Goal: Task Accomplishment & Management: Manage account settings

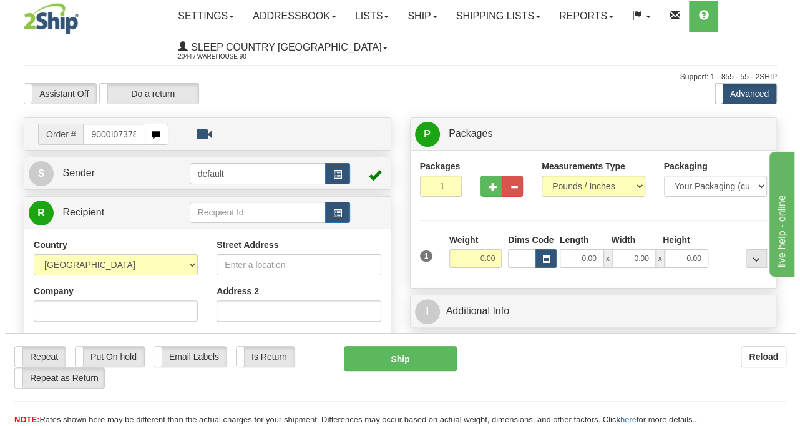
scroll to position [0, 5]
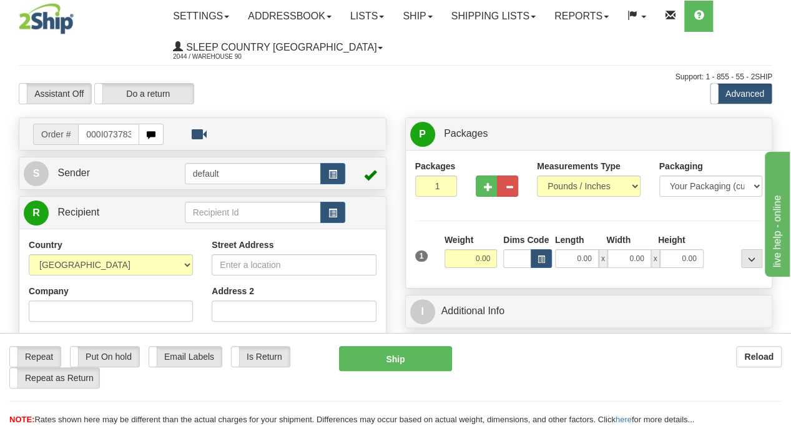
type input "9000I073783"
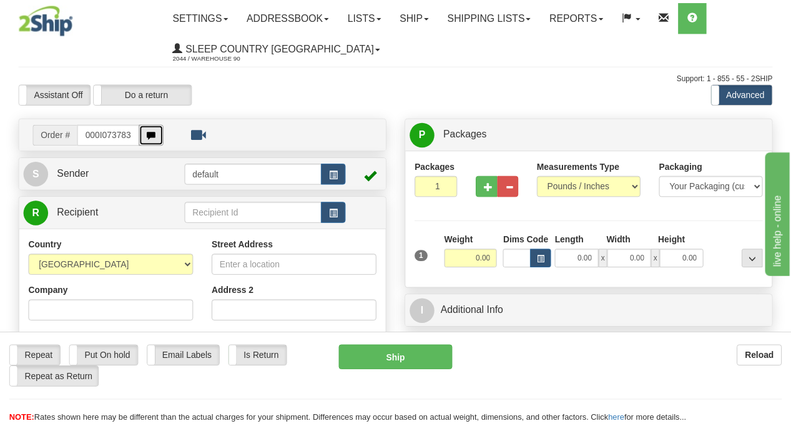
scroll to position [0, 0]
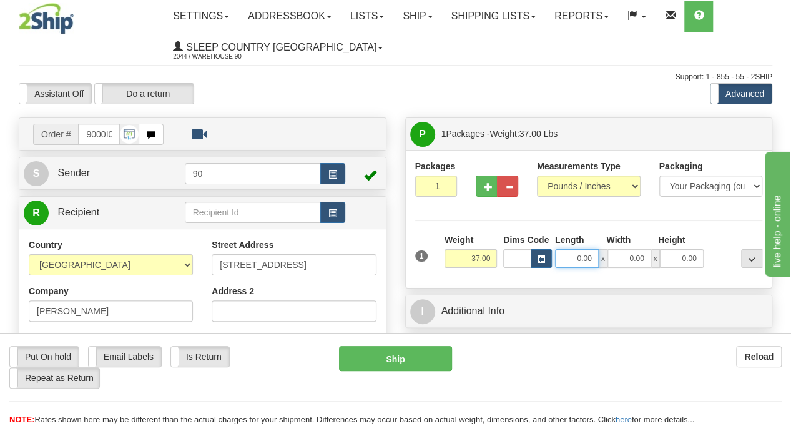
drag, startPoint x: 638, startPoint y: 260, endPoint x: 683, endPoint y: 255, distance: 45.2
click at [683, 255] on div "0.00 x 0.00 x 0.00" at bounding box center [629, 258] width 149 height 19
type input "42.00"
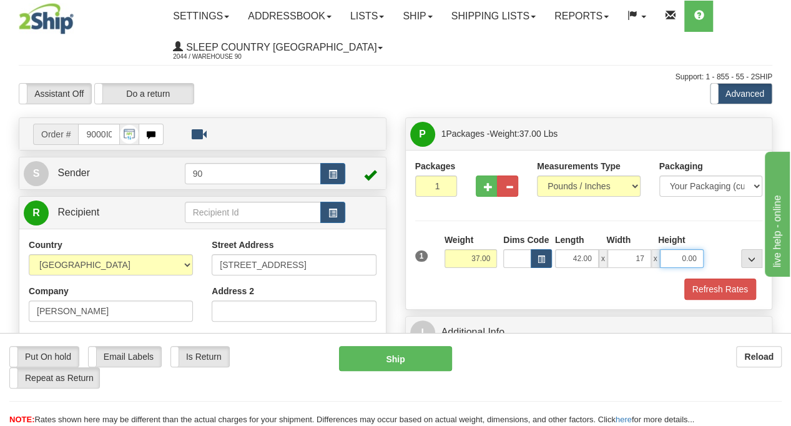
type input "17.00"
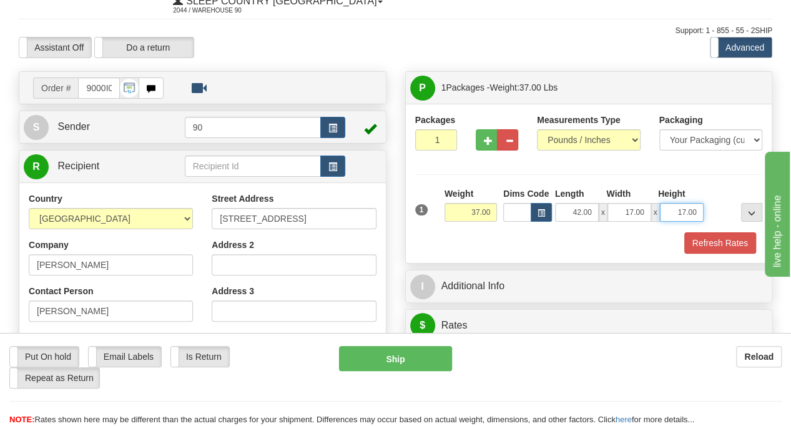
scroll to position [62, 0]
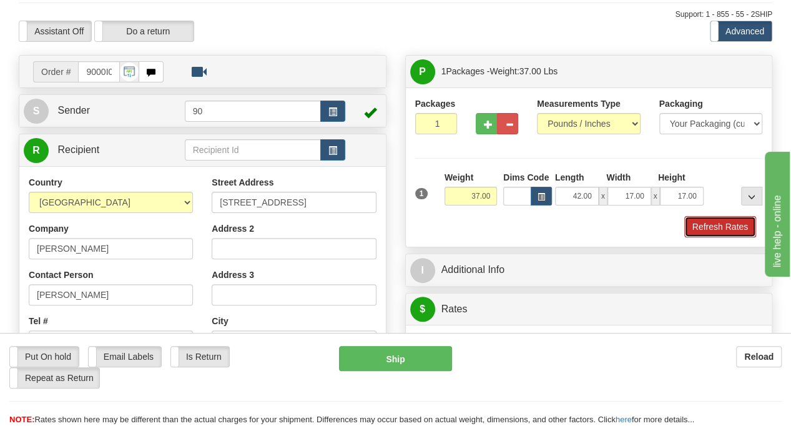
click at [709, 228] on button "Refresh Rates" at bounding box center [720, 226] width 72 height 21
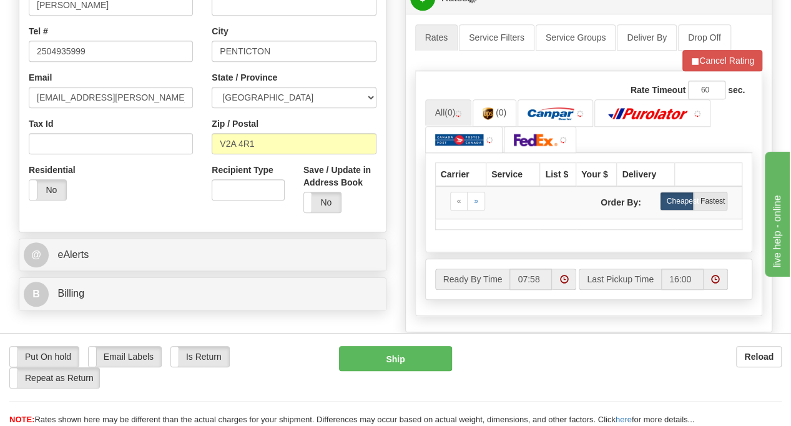
scroll to position [375, 0]
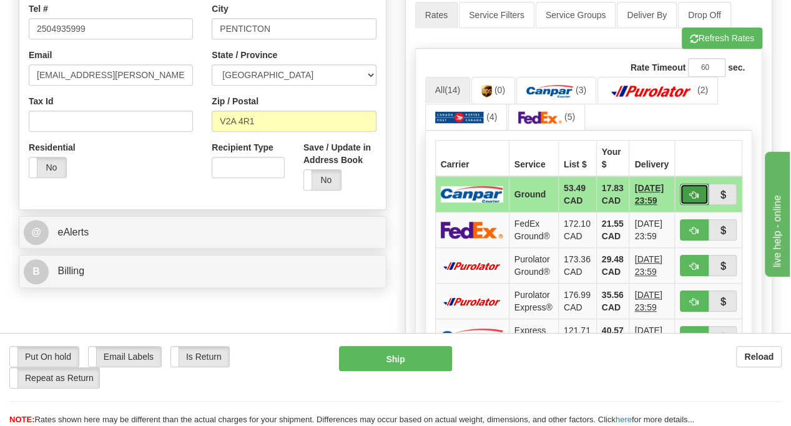
click at [691, 188] on button "button" at bounding box center [694, 194] width 29 height 21
type input "1"
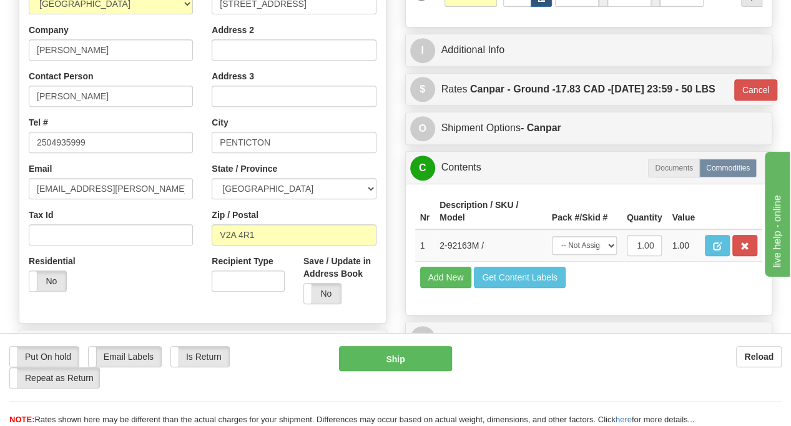
scroll to position [250, 0]
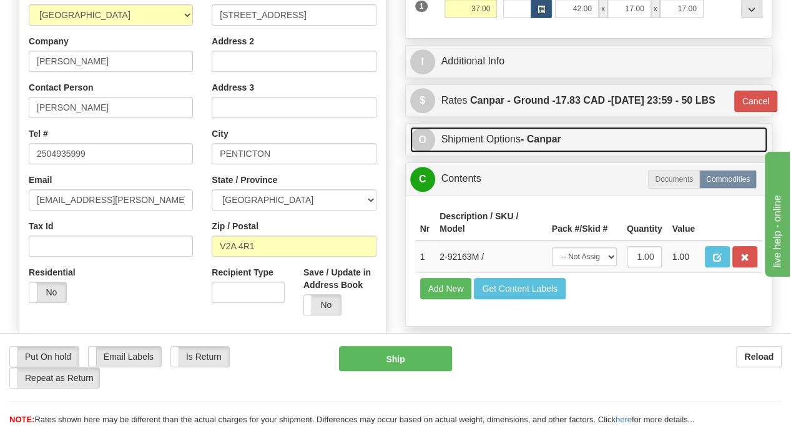
click at [471, 152] on link "O Shipment Options - Canpar" at bounding box center [589, 140] width 358 height 26
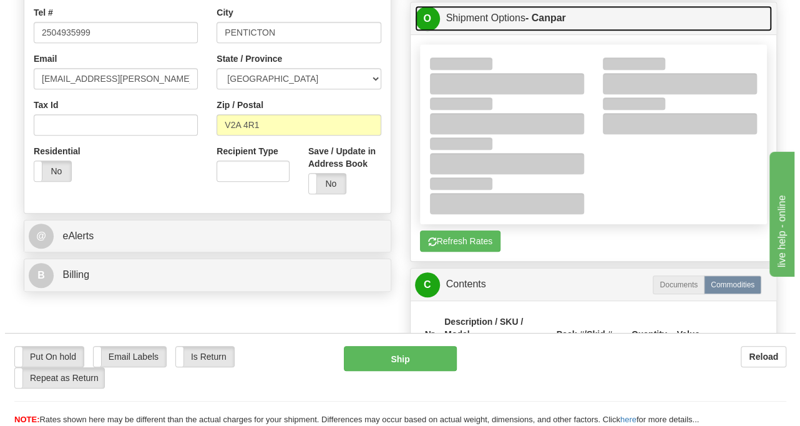
scroll to position [375, 0]
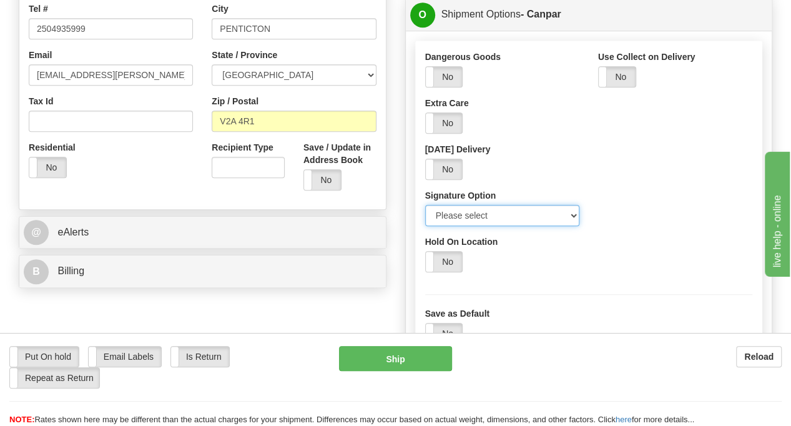
click at [455, 226] on select "Please select No Signature Required Signature Required Adult Signature" at bounding box center [502, 215] width 154 height 21
select select "2"
click at [425, 226] on select "Please select No Signature Required Signature Required Adult Signature" at bounding box center [502, 215] width 154 height 21
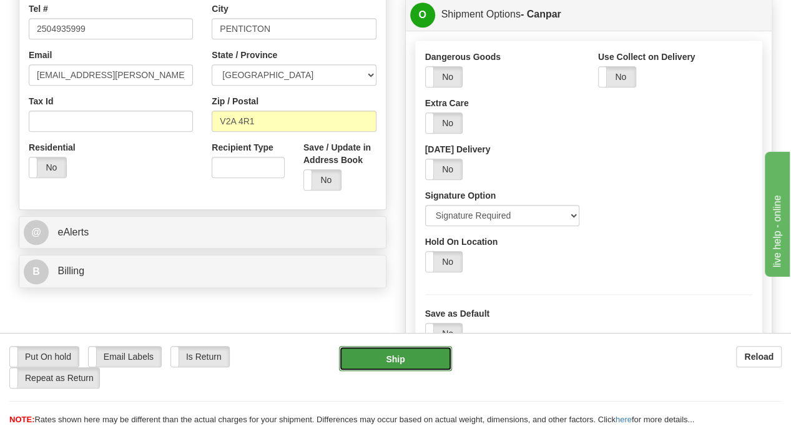
click at [418, 353] on button "Ship" at bounding box center [395, 358] width 113 height 25
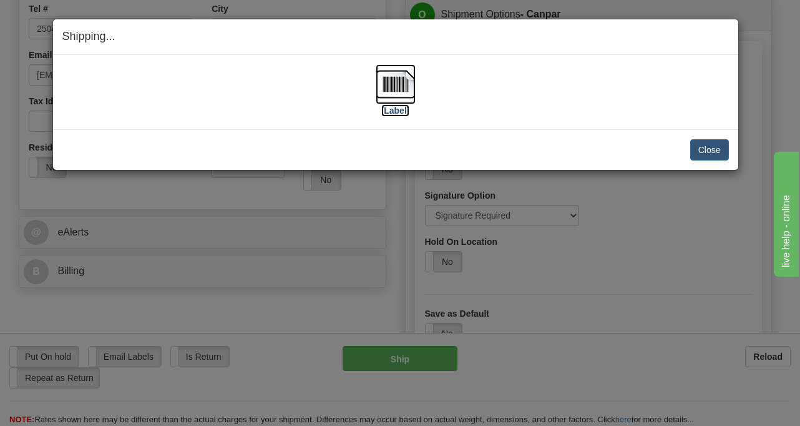
click at [388, 94] on img at bounding box center [396, 84] width 40 height 40
click at [713, 144] on button "Close" at bounding box center [710, 149] width 39 height 21
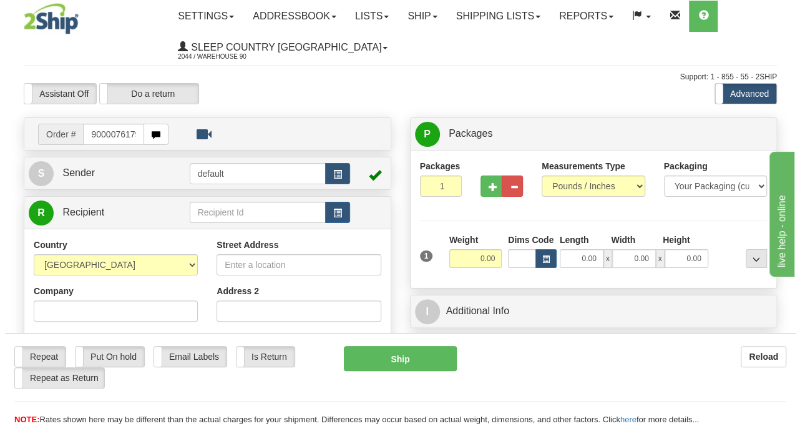
scroll to position [0, 2]
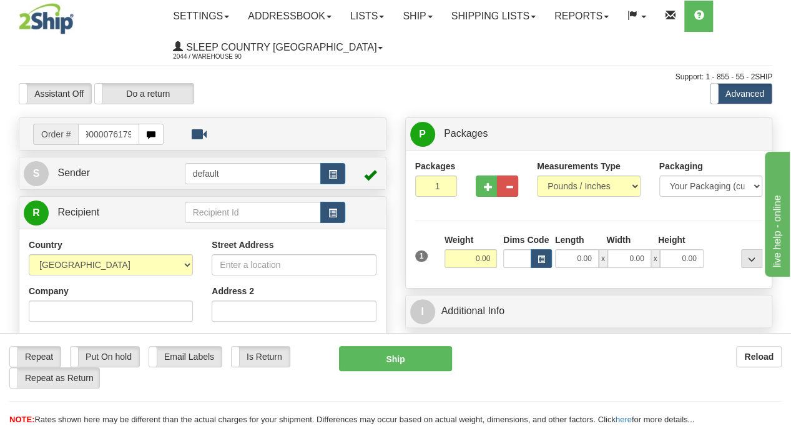
type input "9000076179"
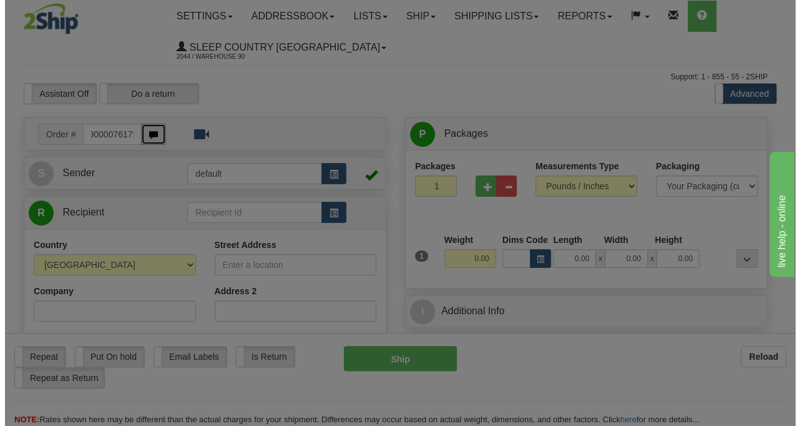
scroll to position [0, 0]
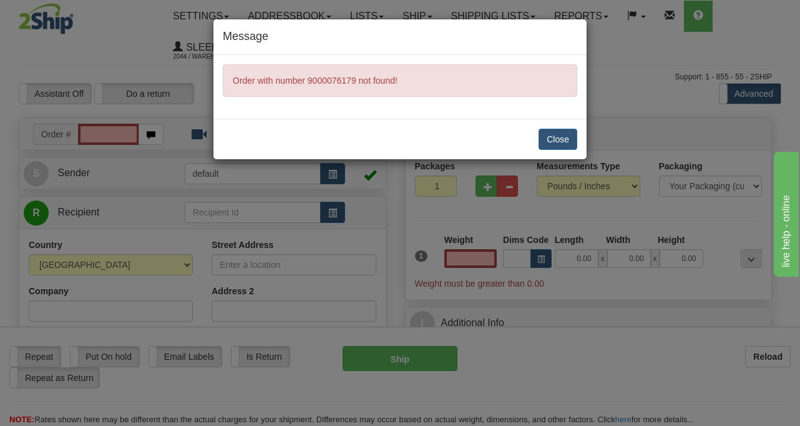
type input "0.00"
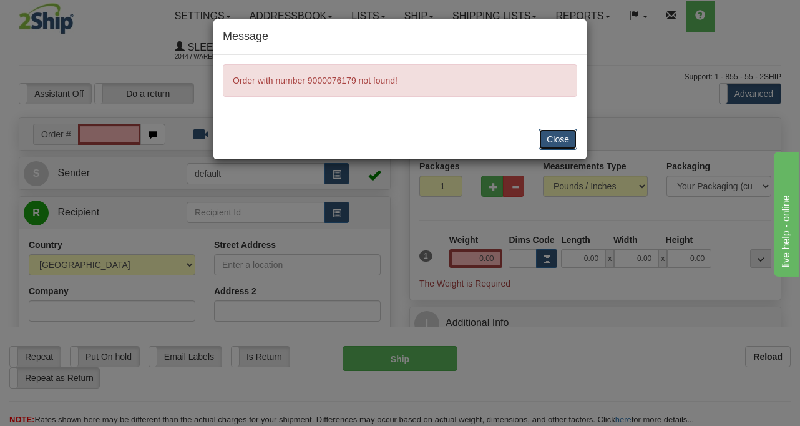
click at [562, 145] on button "Close" at bounding box center [558, 139] width 39 height 21
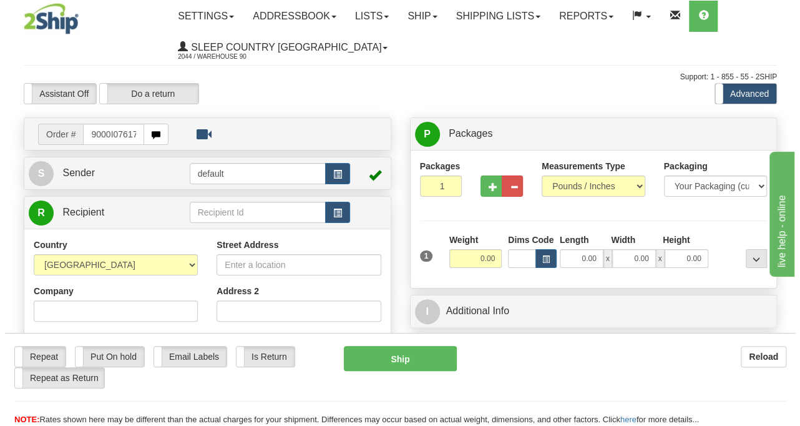
scroll to position [0, 5]
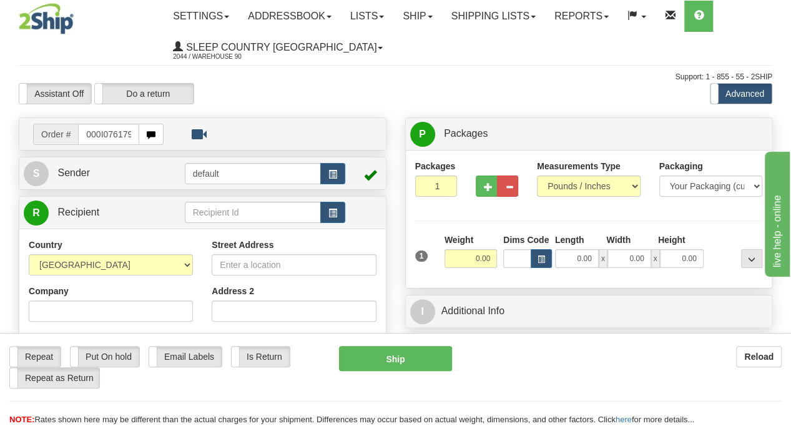
type input "9000I076179"
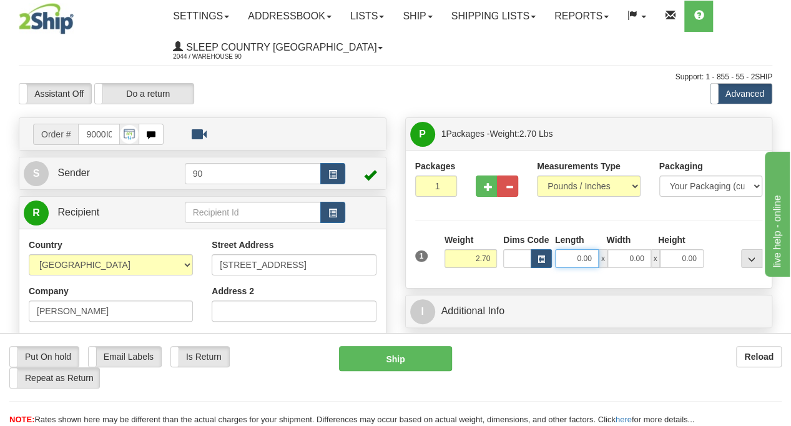
click at [583, 257] on input "0.00" at bounding box center [577, 258] width 44 height 19
type input "14.00"
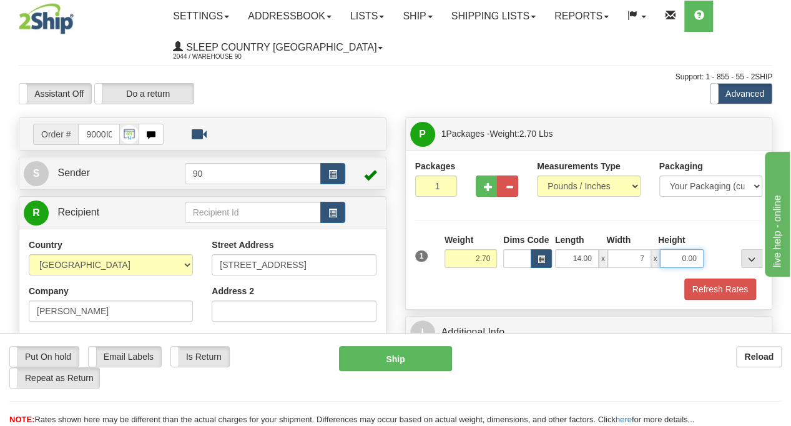
type input "7.00"
click at [722, 289] on button "Refresh Rates" at bounding box center [720, 288] width 72 height 21
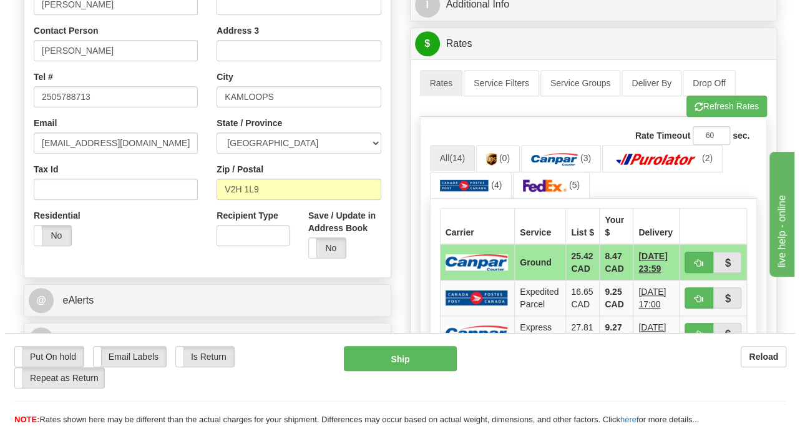
scroll to position [375, 0]
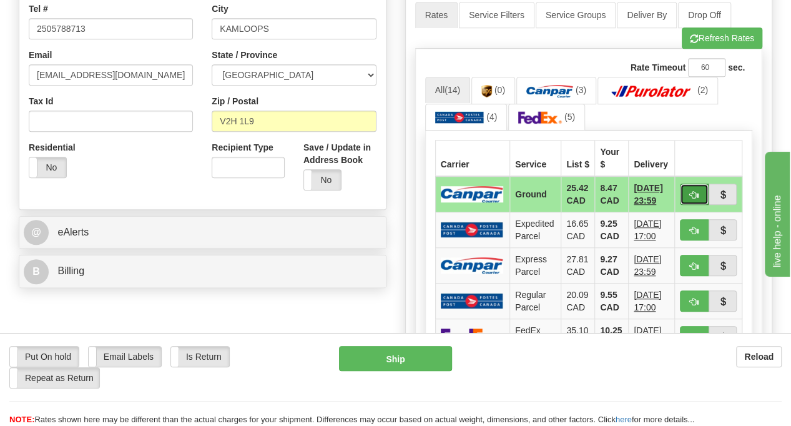
click at [694, 192] on span "button" at bounding box center [694, 195] width 9 height 8
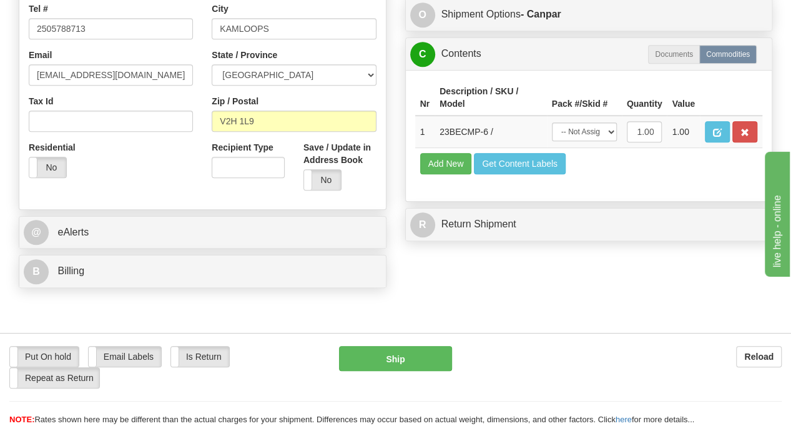
type input "1"
click at [399, 370] on button "Ship" at bounding box center [395, 358] width 113 height 25
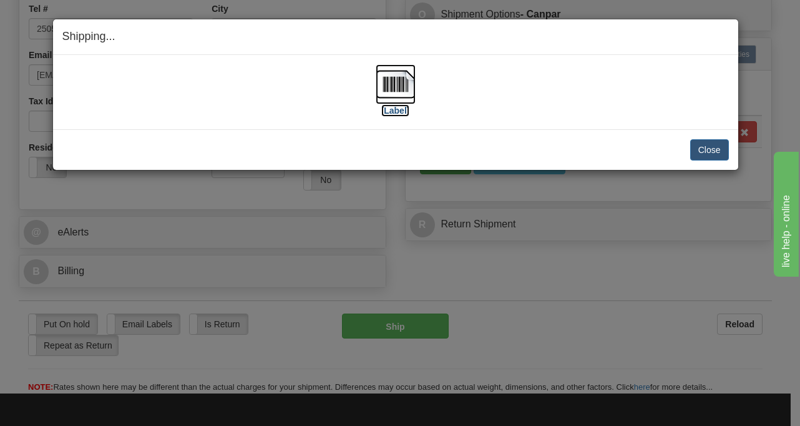
click at [396, 101] on img at bounding box center [396, 84] width 40 height 40
click at [704, 150] on button "Close" at bounding box center [710, 149] width 39 height 21
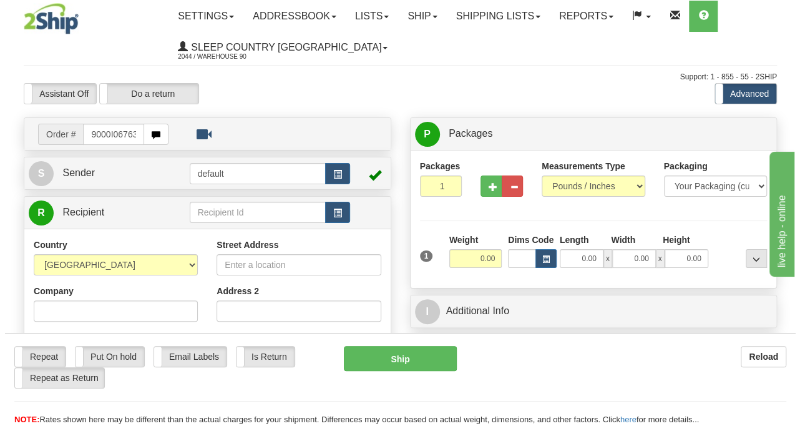
scroll to position [0, 5]
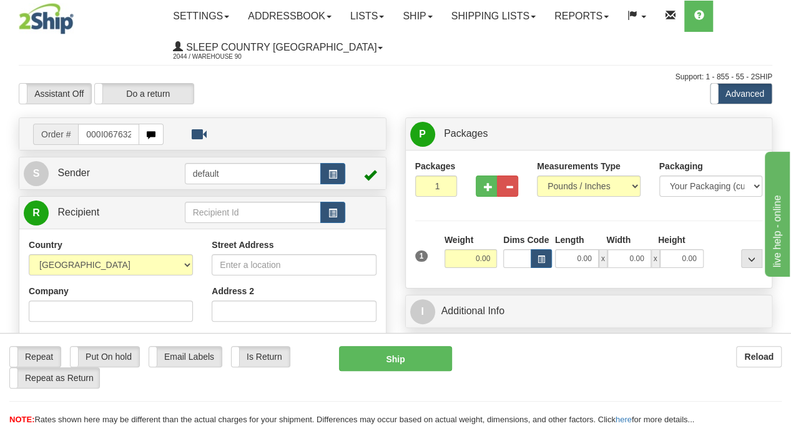
type input "9000I067632"
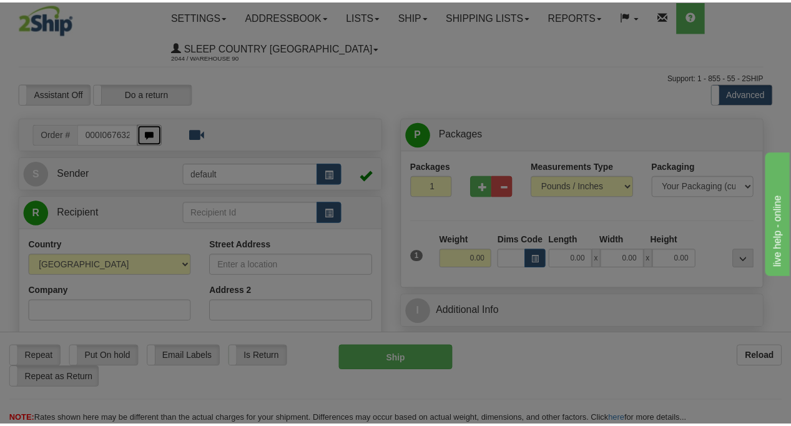
scroll to position [0, 0]
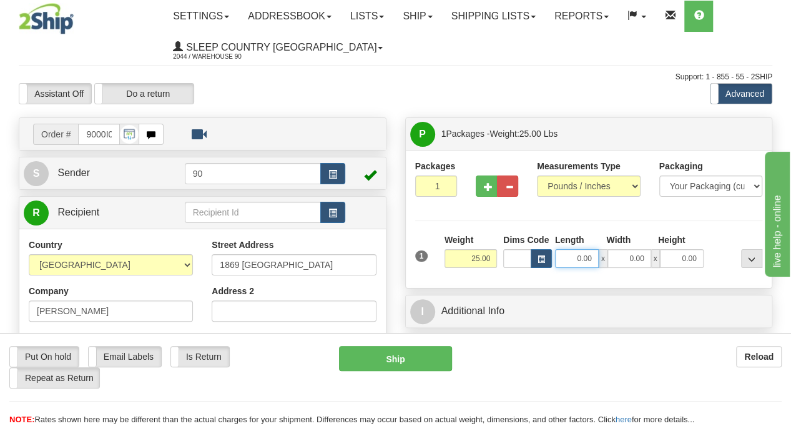
click at [601, 259] on div "0.00 x 0.00 x 0.00" at bounding box center [629, 258] width 149 height 19
type input "40.00"
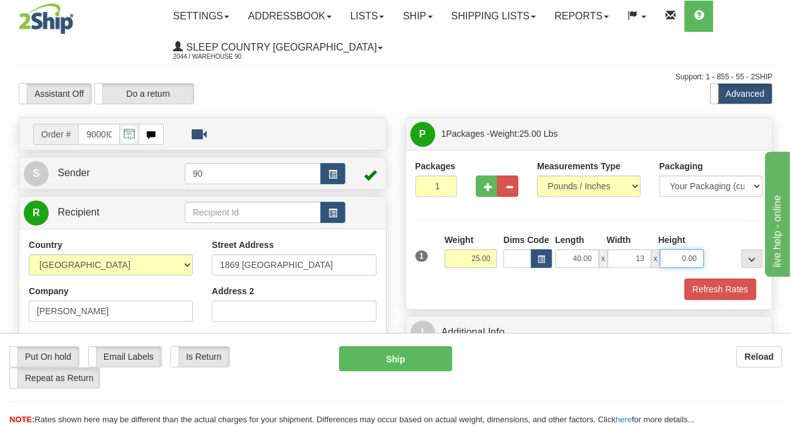
type input "13.00"
click at [712, 282] on button "Refresh Rates" at bounding box center [720, 288] width 72 height 21
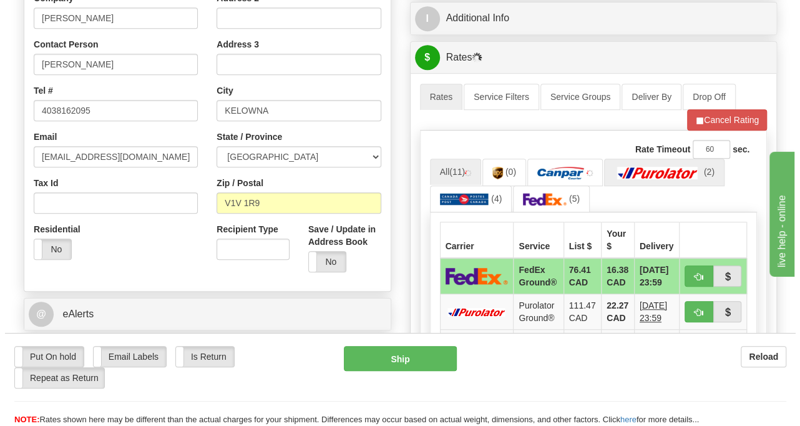
scroll to position [312, 0]
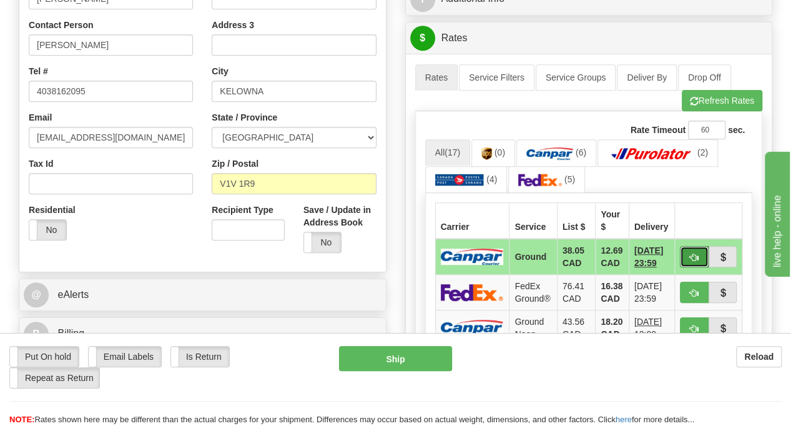
click at [686, 254] on button "button" at bounding box center [694, 256] width 29 height 21
type input "1"
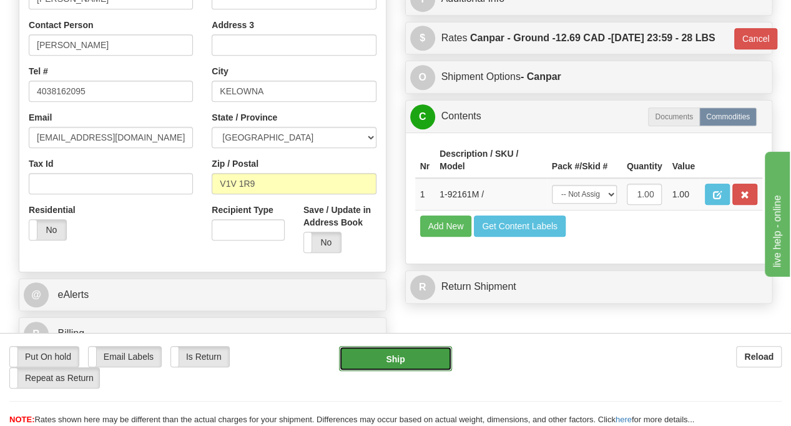
click at [416, 364] on button "Ship" at bounding box center [395, 358] width 113 height 25
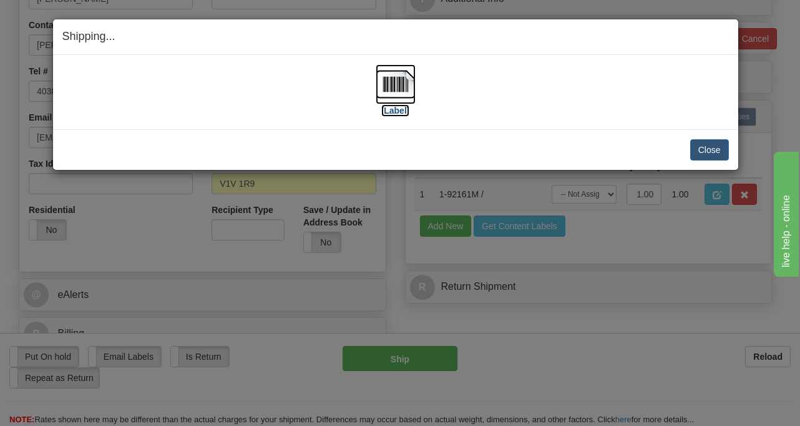
click at [403, 92] on img at bounding box center [396, 84] width 40 height 40
click at [702, 145] on button "Close" at bounding box center [710, 149] width 39 height 21
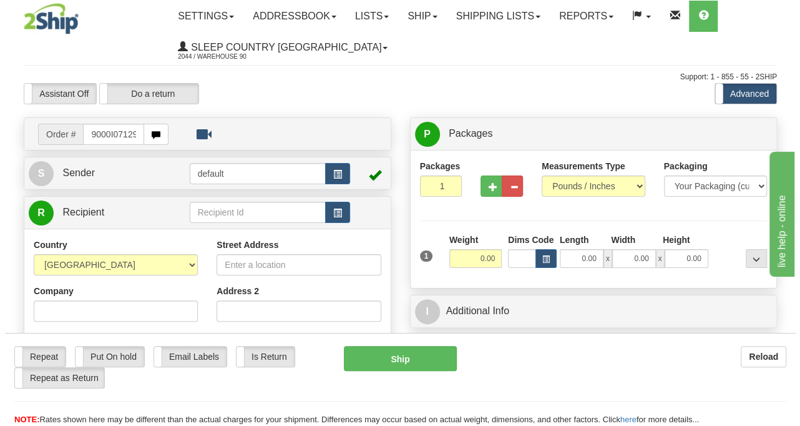
scroll to position [0, 5]
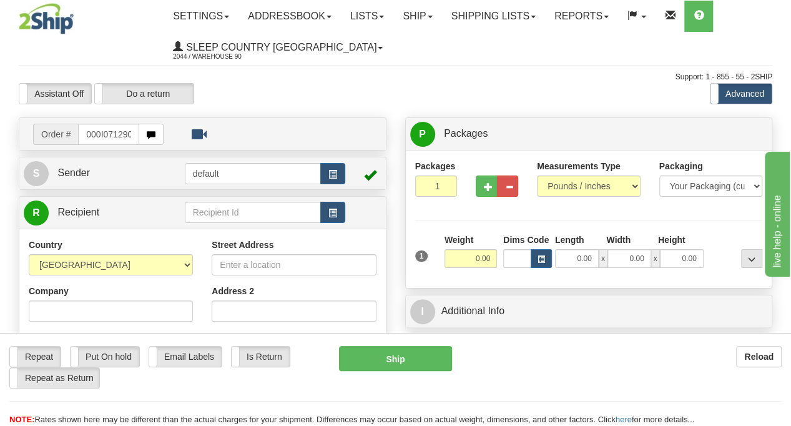
type input "9000I071290"
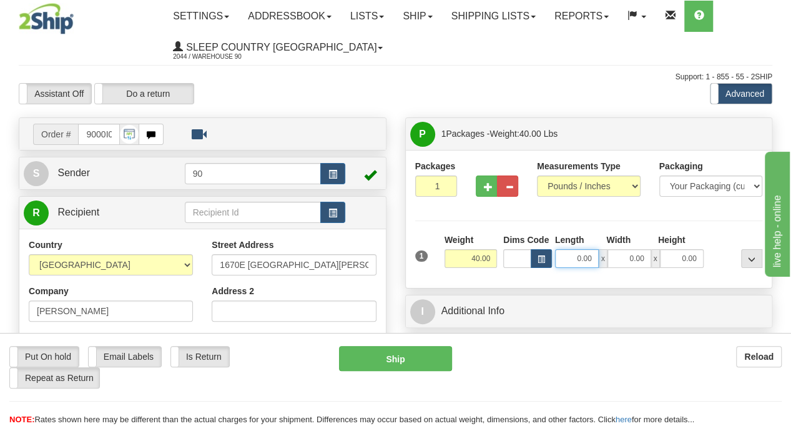
drag, startPoint x: 574, startPoint y: 262, endPoint x: 621, endPoint y: 265, distance: 47.0
click at [621, 265] on div "0.00 x 0.00 x 0.00" at bounding box center [629, 258] width 149 height 19
type input "42.00"
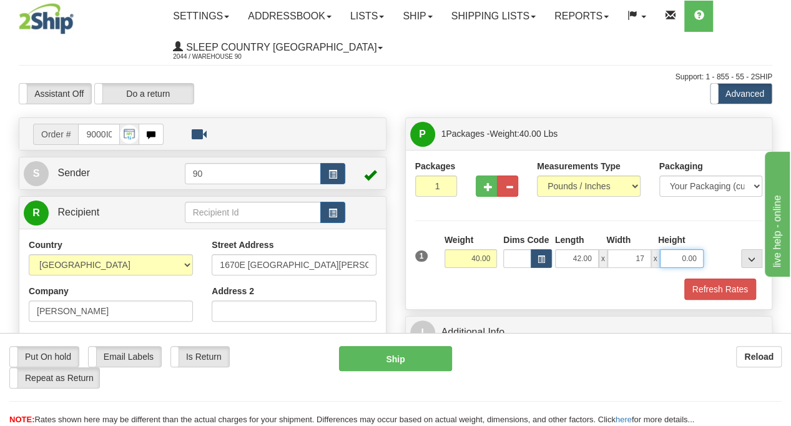
type input "17.00"
click at [722, 287] on button "Refresh Rates" at bounding box center [720, 288] width 72 height 21
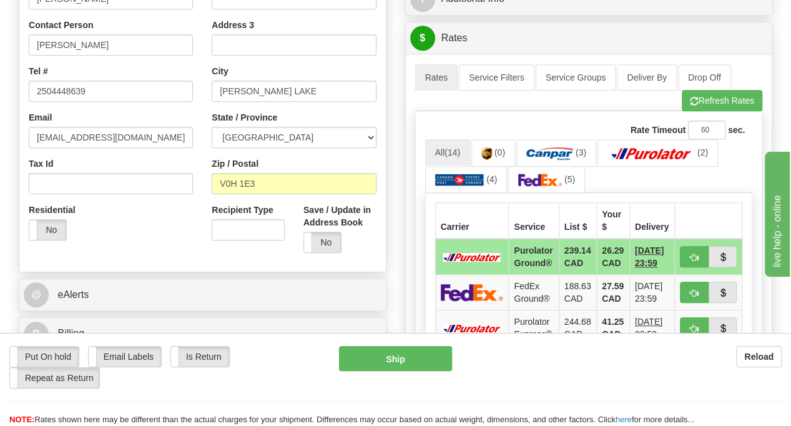
scroll to position [375, 0]
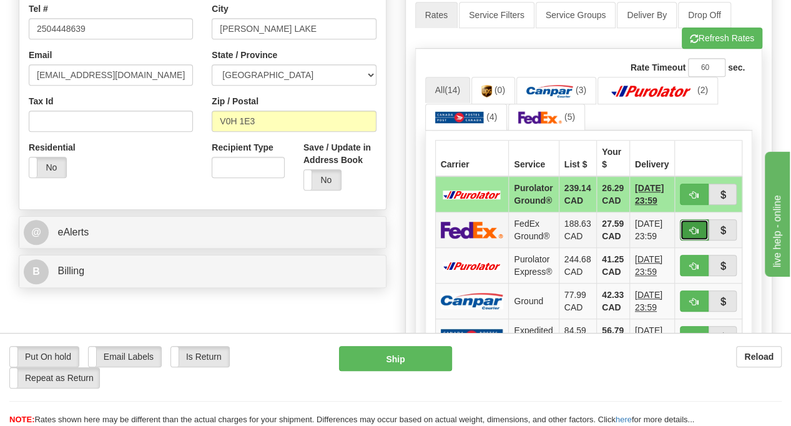
click at [689, 230] on button "button" at bounding box center [694, 229] width 29 height 21
type input "92"
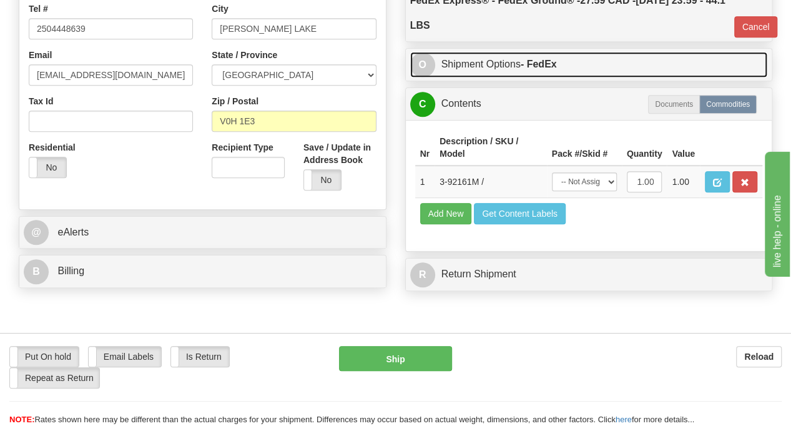
click at [558, 69] on link "O Shipment Options - FedEx" at bounding box center [589, 65] width 358 height 26
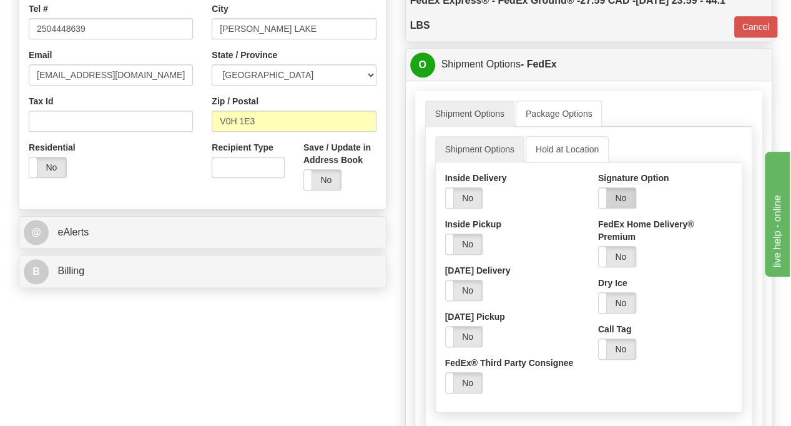
click at [619, 203] on label "No" at bounding box center [617, 198] width 37 height 20
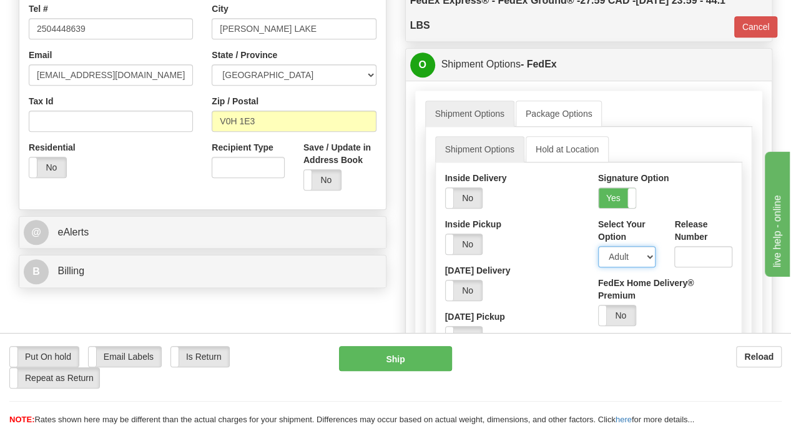
click at [642, 257] on select "Adult Direct Indirect No Signature Required Service Default" at bounding box center [627, 256] width 58 height 21
select select "2"
click at [598, 246] on select "Adult Direct Indirect No Signature Required Service Default" at bounding box center [627, 256] width 58 height 21
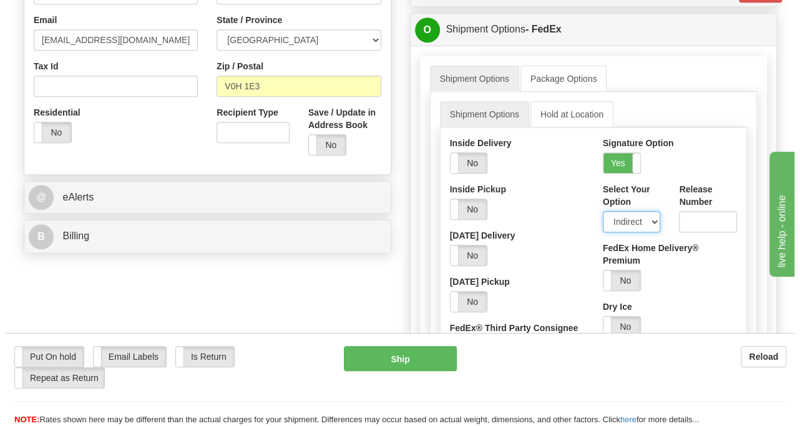
scroll to position [437, 0]
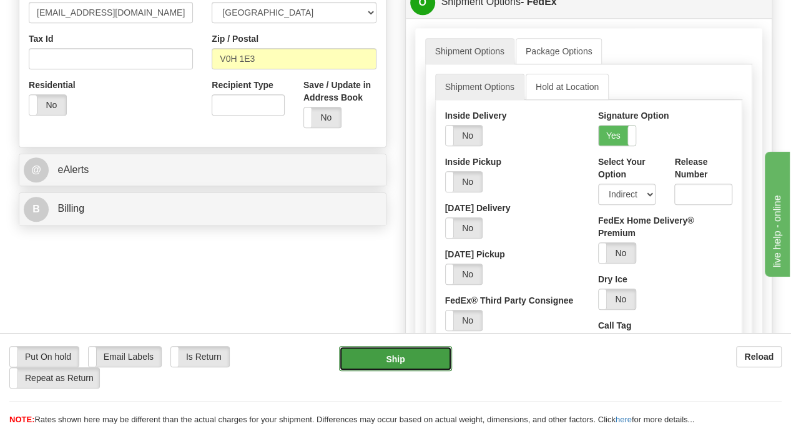
click at [389, 359] on button "Ship" at bounding box center [395, 358] width 113 height 25
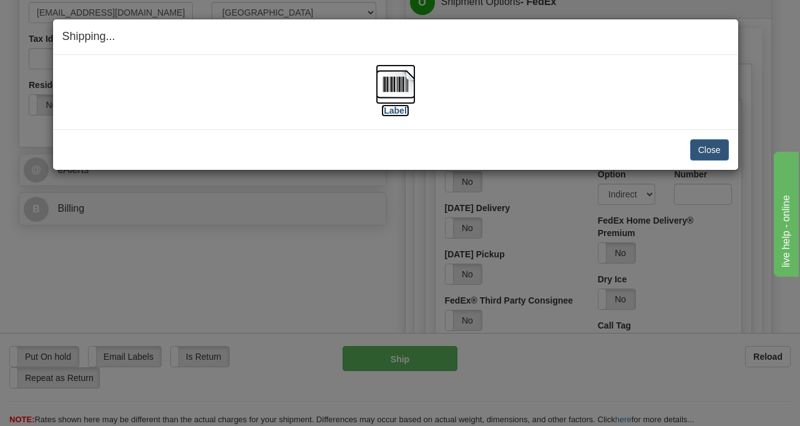
click at [404, 84] on img at bounding box center [396, 84] width 40 height 40
click at [722, 147] on button "Close" at bounding box center [710, 149] width 39 height 21
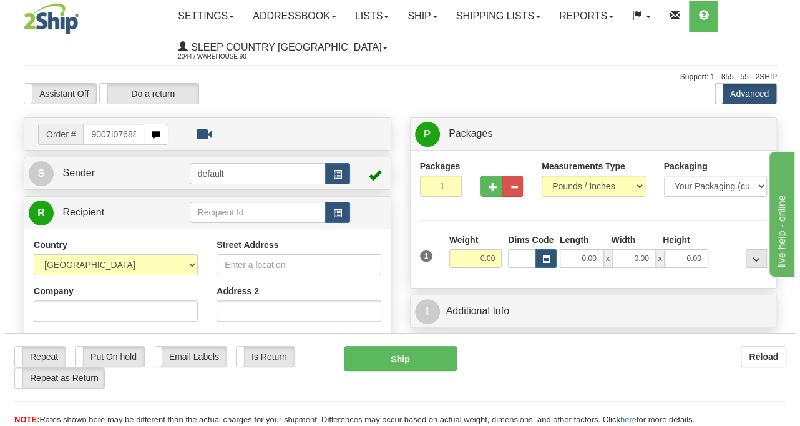
scroll to position [0, 5]
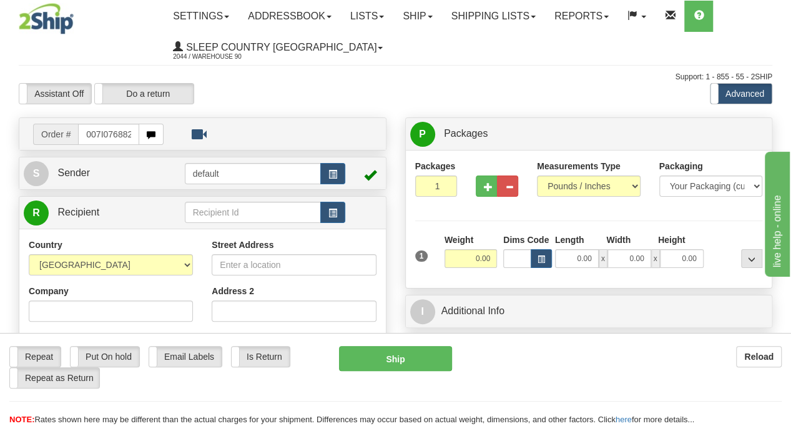
type input "9007I076882"
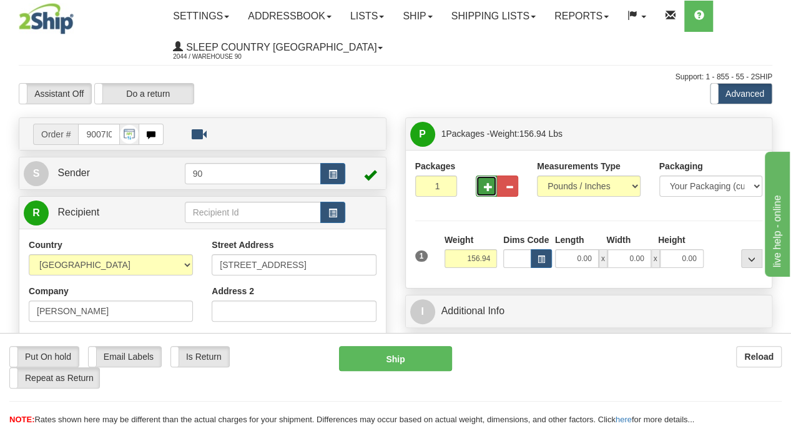
click at [484, 187] on span "button" at bounding box center [488, 187] width 9 height 8
type input "2"
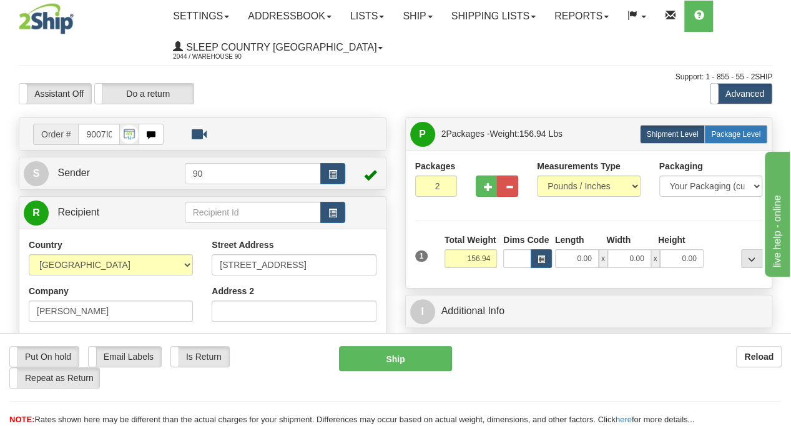
click at [727, 139] on label "Package Level Pack.." at bounding box center [735, 134] width 63 height 19
radio input "true"
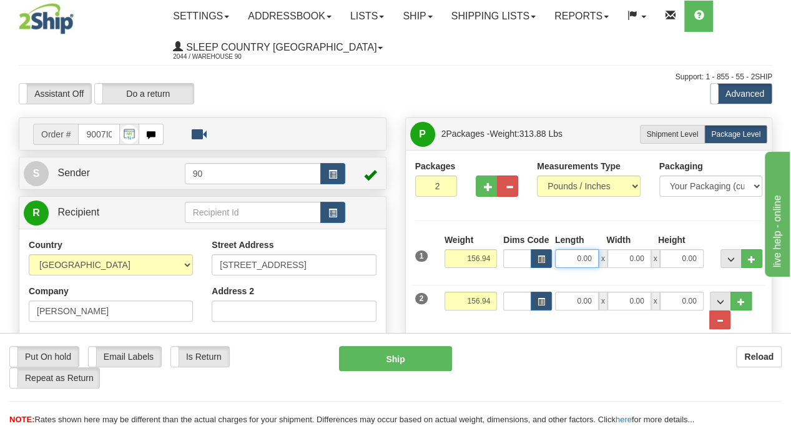
drag, startPoint x: 583, startPoint y: 258, endPoint x: 656, endPoint y: 262, distance: 72.6
click at [656, 262] on div "0.00 x 0.00 x 0.00" at bounding box center [629, 258] width 149 height 19
type input "44.00"
type input "20.00"
click at [670, 257] on input "0.00" at bounding box center [682, 258] width 44 height 19
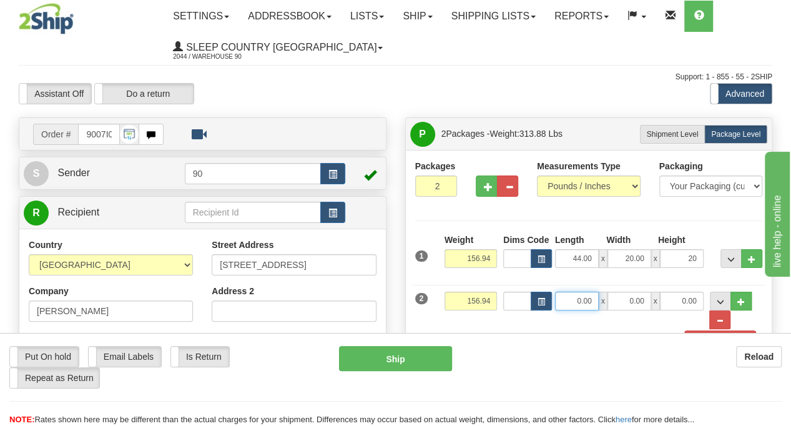
type input "20.00"
drag, startPoint x: 566, startPoint y: 297, endPoint x: 590, endPoint y: 299, distance: 24.4
click at [590, 299] on input "0.00" at bounding box center [577, 301] width 44 height 19
type input "25.00"
type input "17.00"
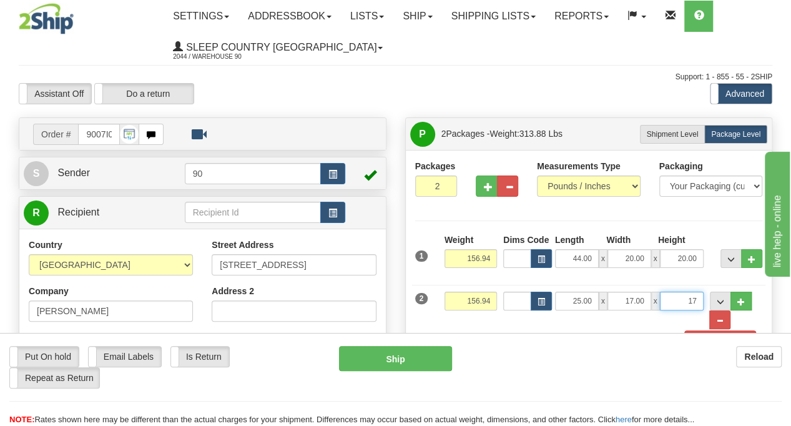
type input "17.00"
drag, startPoint x: 471, startPoint y: 259, endPoint x: 490, endPoint y: 259, distance: 19.4
click at [490, 259] on input "156.94" at bounding box center [471, 258] width 52 height 19
type input "126.94"
drag, startPoint x: 467, startPoint y: 303, endPoint x: 492, endPoint y: 304, distance: 25.0
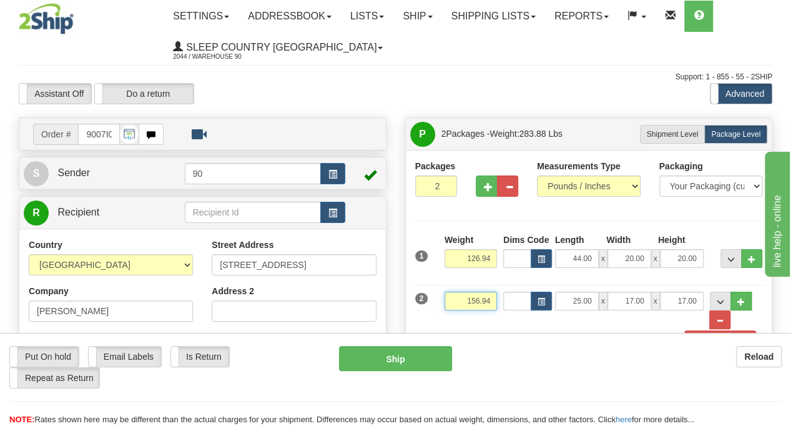
click at [492, 304] on input "156.94" at bounding box center [471, 301] width 52 height 19
type input "30.00"
click at [653, 350] on div "Reload" at bounding box center [626, 356] width 311 height 21
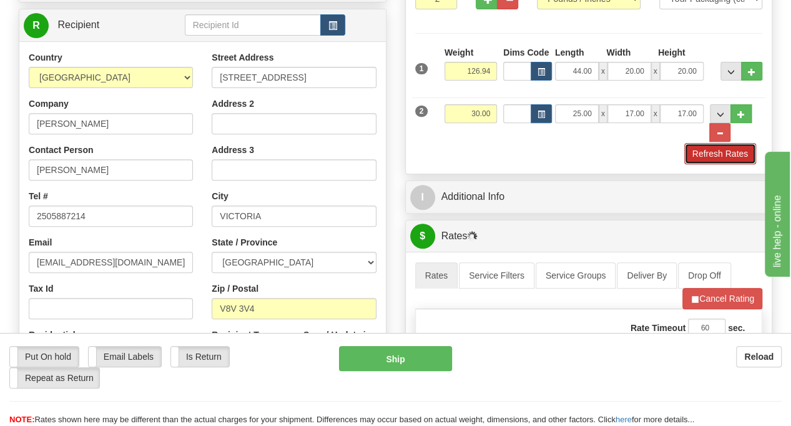
click at [730, 154] on button "Refresh Rates" at bounding box center [720, 153] width 72 height 21
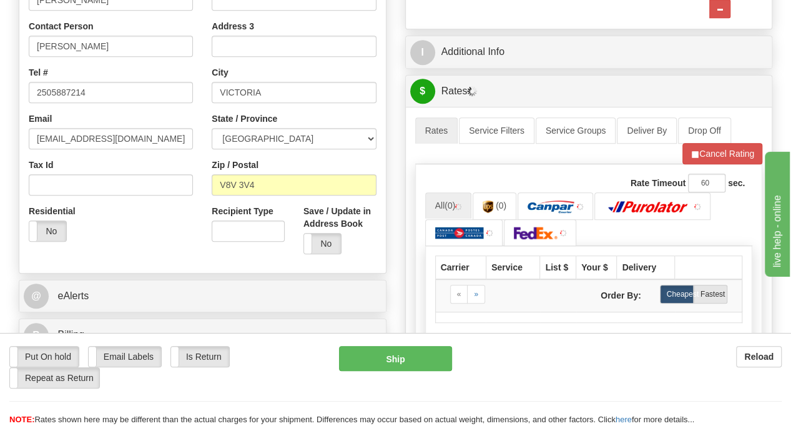
scroll to position [312, 0]
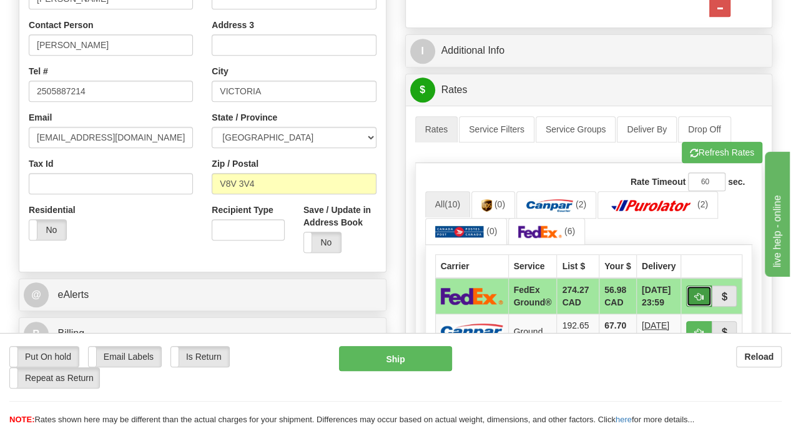
click at [703, 293] on span "button" at bounding box center [698, 297] width 9 height 8
type input "92"
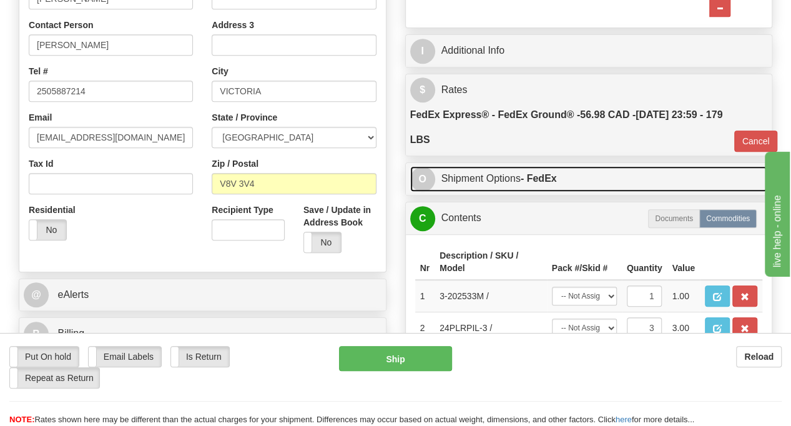
click at [539, 187] on link "O Shipment Options - FedEx" at bounding box center [589, 179] width 358 height 26
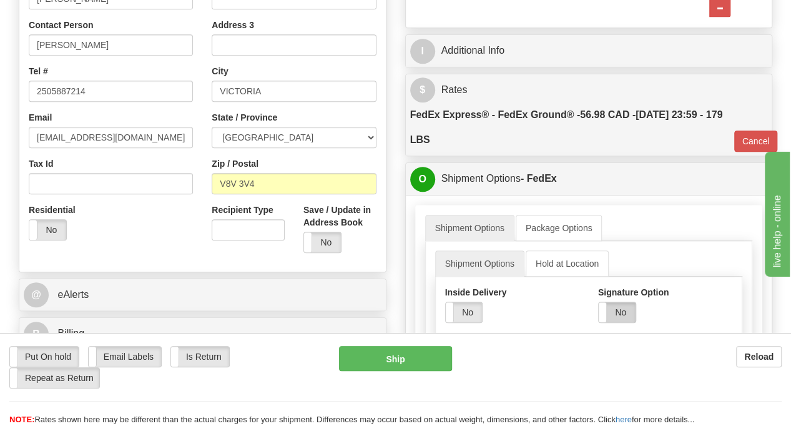
click at [623, 313] on label "No" at bounding box center [617, 312] width 37 height 20
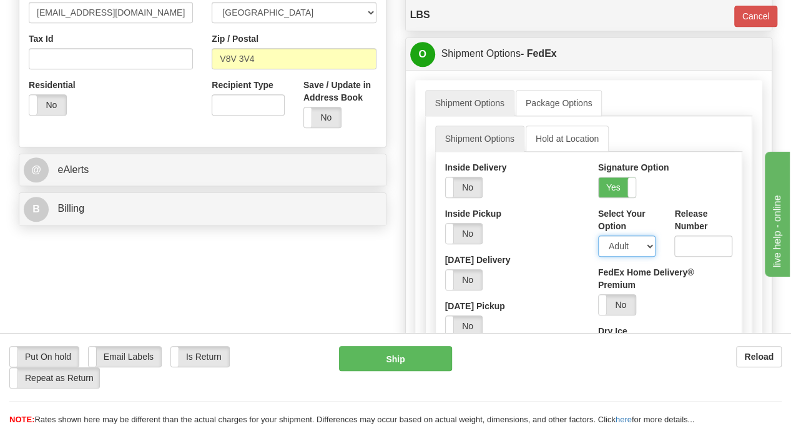
click at [651, 245] on select "Adult Direct Indirect No Signature Required Service Default" at bounding box center [627, 245] width 58 height 21
click at [629, 188] on span at bounding box center [636, 187] width 16 height 20
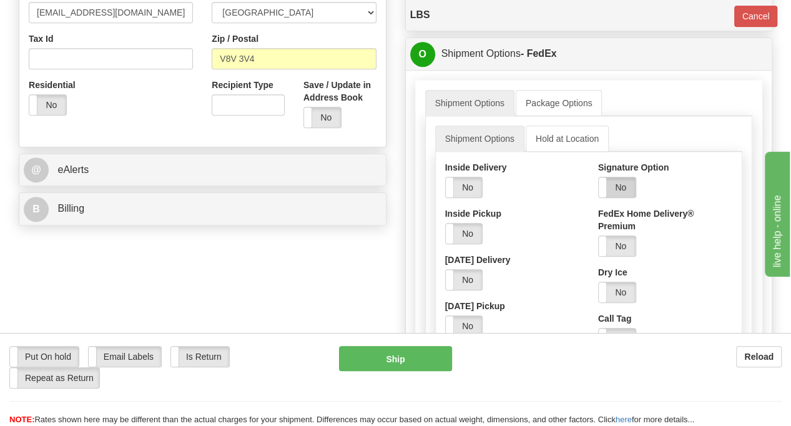
click at [614, 185] on label "No" at bounding box center [617, 187] width 37 height 20
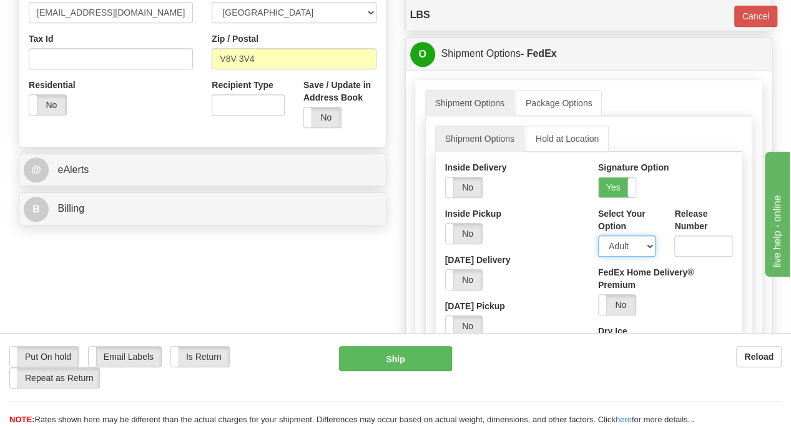
click at [648, 241] on select "Adult Direct Indirect No Signature Required Service Default" at bounding box center [627, 245] width 58 height 21
select select "2"
click at [598, 235] on select "Adult Direct Indirect No Signature Required Service Default" at bounding box center [627, 245] width 58 height 21
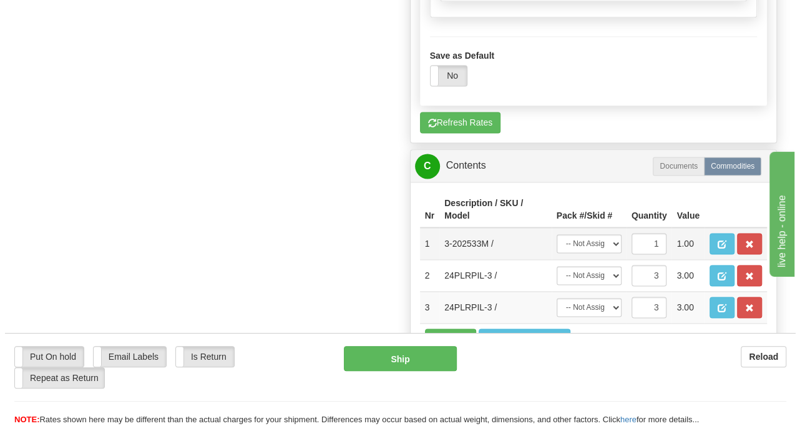
scroll to position [937, 0]
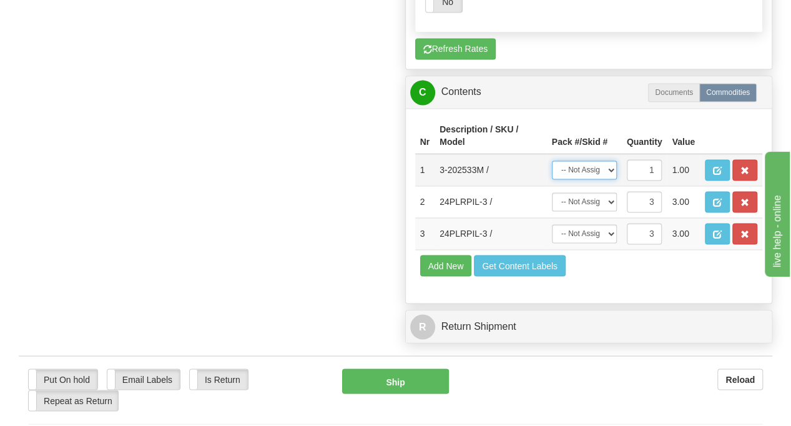
click at [614, 170] on select "-- Not Assigned -- Package 1 Package 2" at bounding box center [584, 169] width 65 height 19
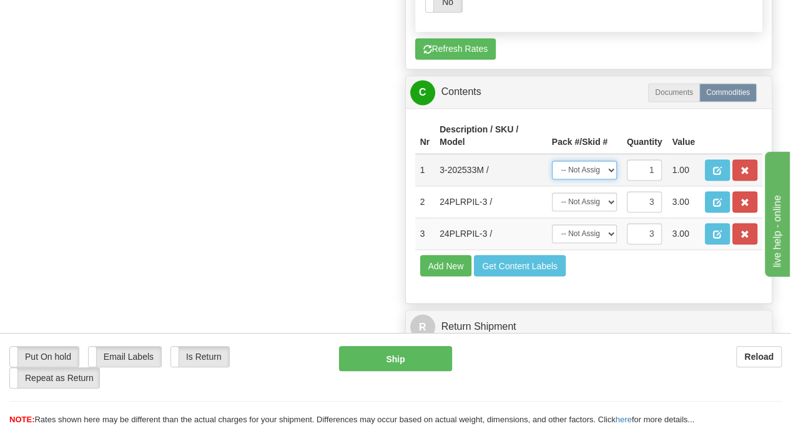
select select "0"
click at [552, 160] on select "-- Not Assigned -- Package 1 Package 2" at bounding box center [584, 169] width 65 height 19
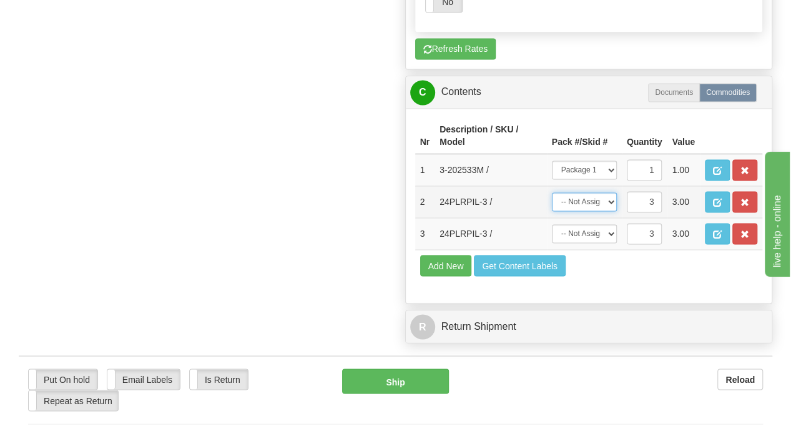
click at [606, 197] on select "-- Not Assigned -- Package 1 Package 2 Split" at bounding box center [584, 201] width 65 height 19
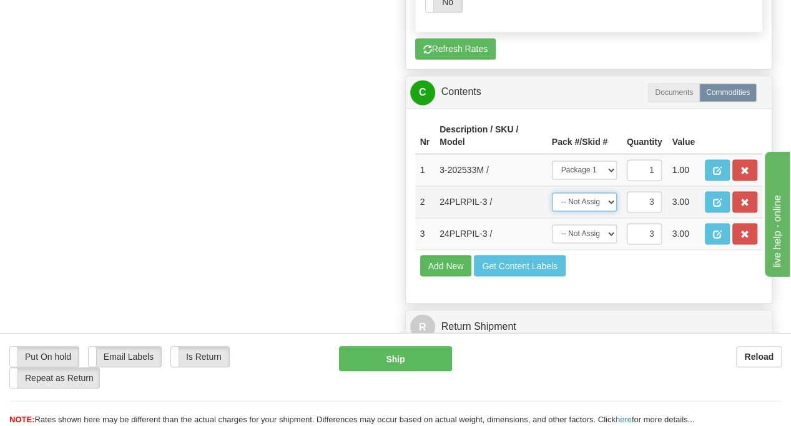
select select "1"
click at [552, 192] on select "-- Not Assigned -- Package 1 Package 2 Split" at bounding box center [584, 201] width 65 height 19
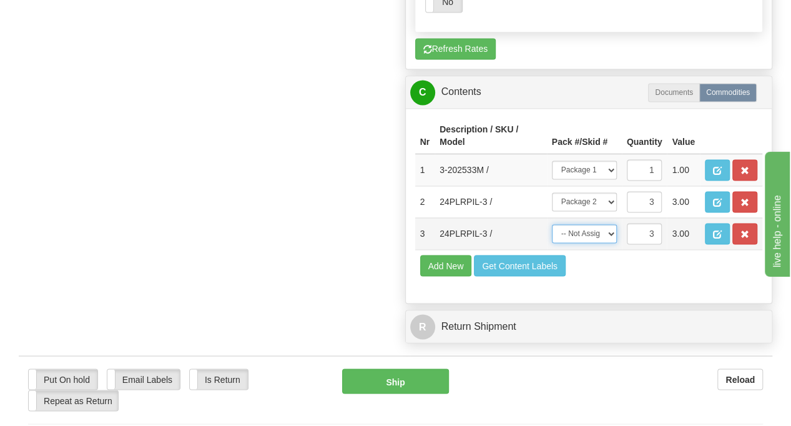
click at [604, 232] on select "-- Not Assigned -- Package 1 Package 2 Split" at bounding box center [584, 233] width 65 height 19
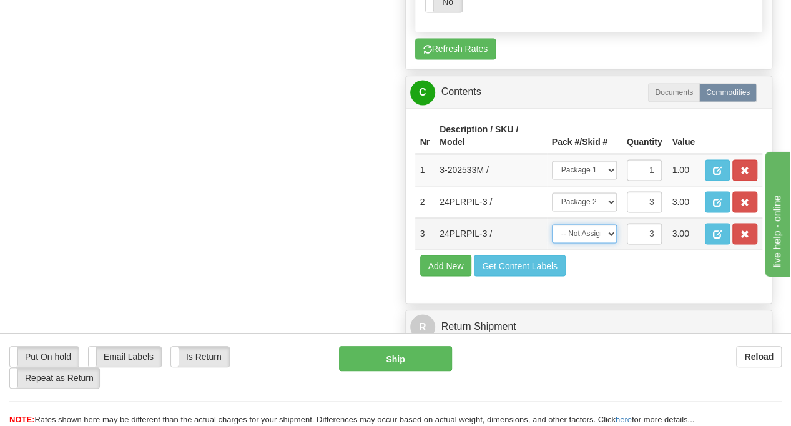
select select "1"
click at [552, 224] on select "-- Not Assigned -- Package 1 Package 2 Split" at bounding box center [584, 233] width 65 height 19
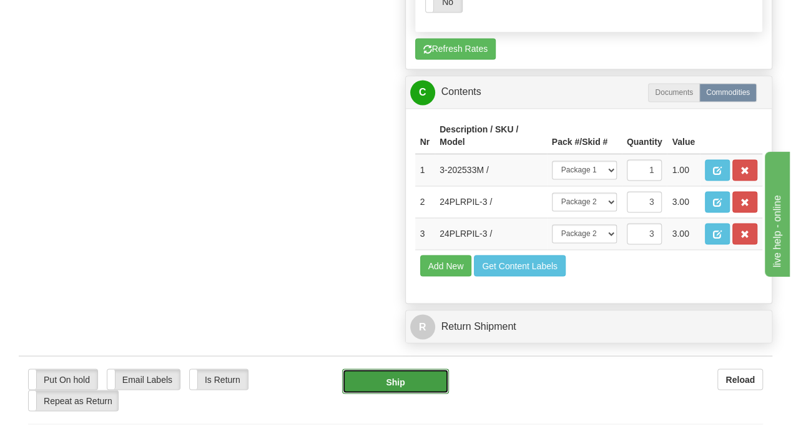
click at [403, 373] on button "Ship" at bounding box center [395, 380] width 107 height 25
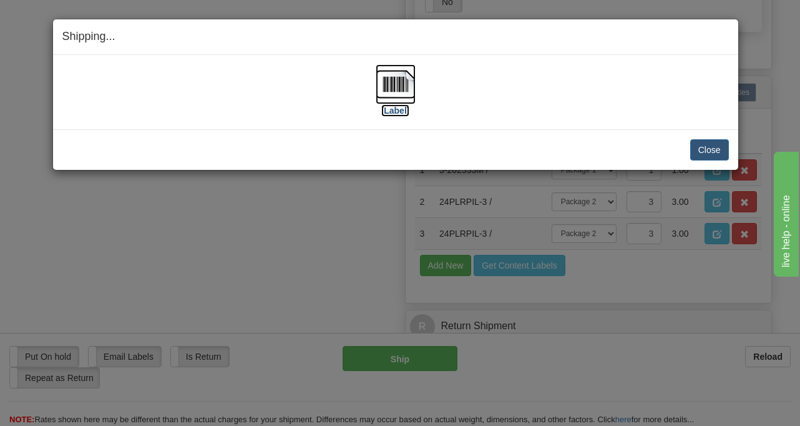
click at [378, 92] on img at bounding box center [396, 84] width 40 height 40
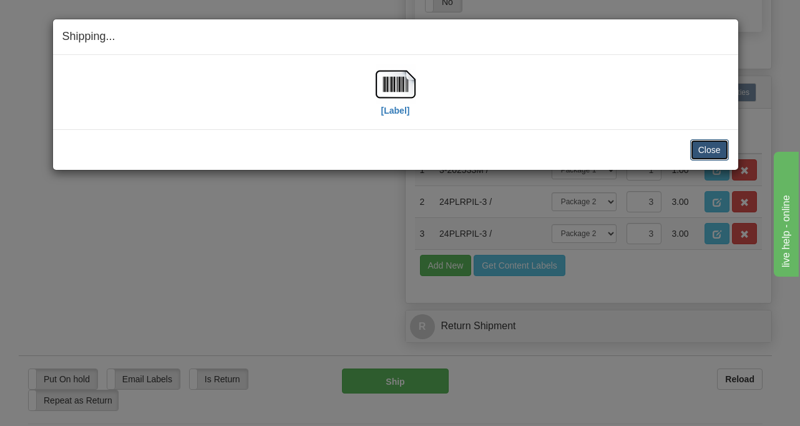
click at [720, 155] on button "Close" at bounding box center [710, 149] width 39 height 21
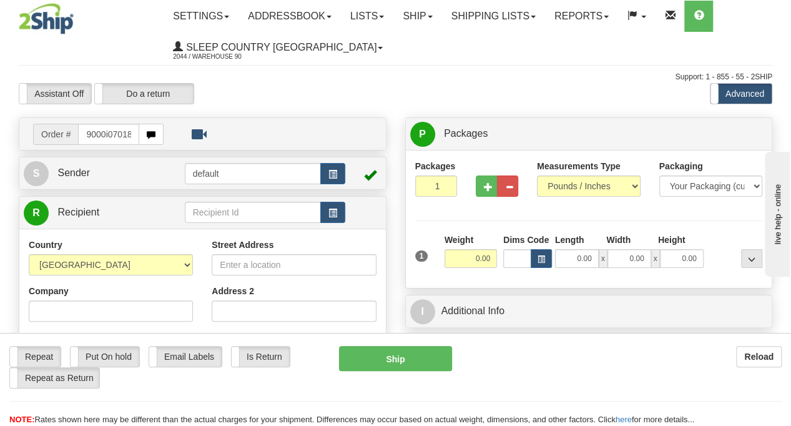
scroll to position [0, 4]
click at [102, 132] on input "9000i070180" at bounding box center [108, 134] width 61 height 21
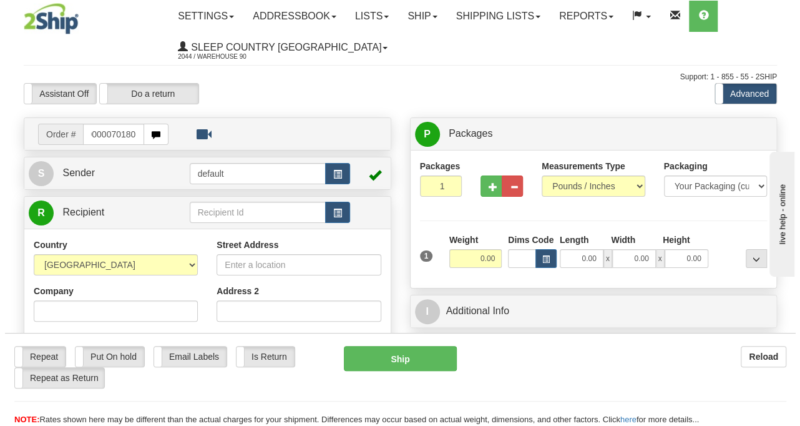
scroll to position [0, 3]
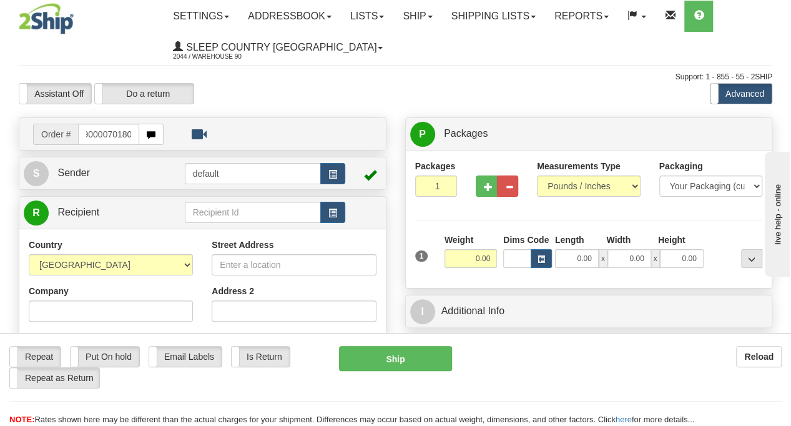
type input "9000070180"
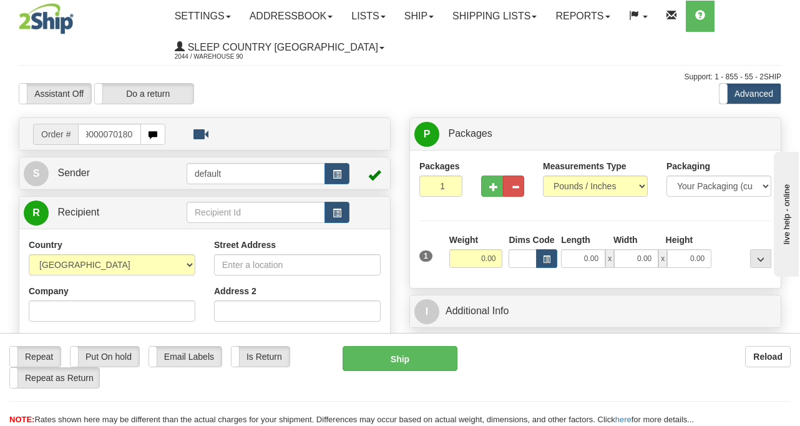
scroll to position [0, 0]
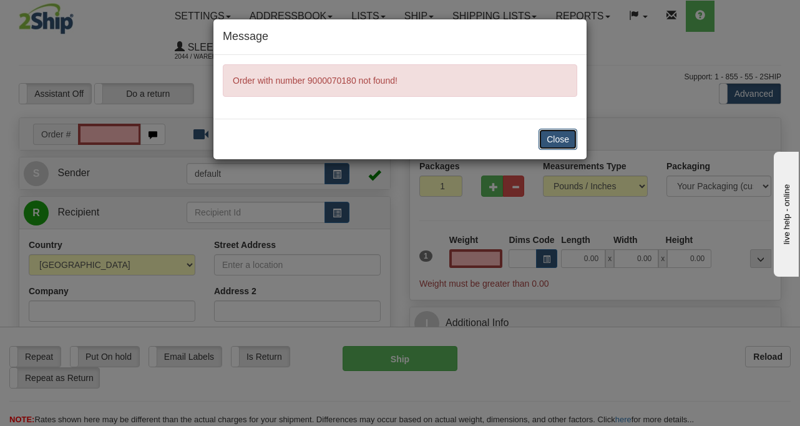
click at [558, 139] on button "Close" at bounding box center [558, 139] width 39 height 21
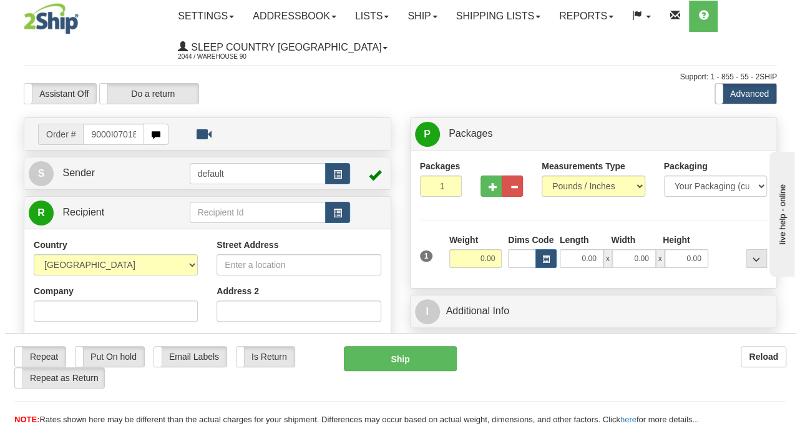
scroll to position [0, 5]
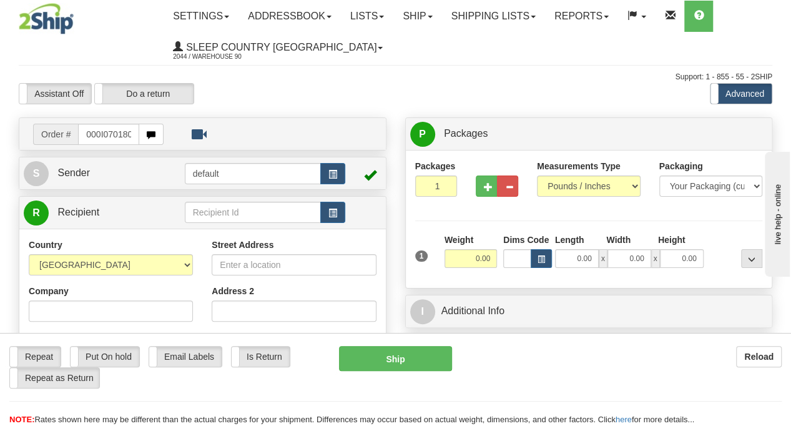
type input "9000I070180"
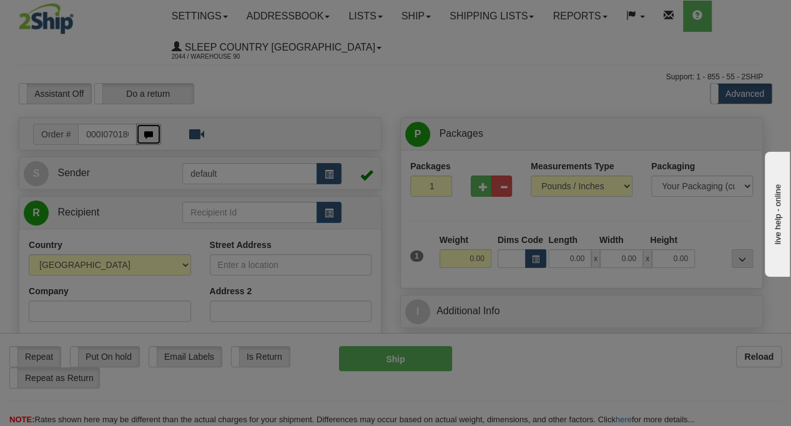
scroll to position [0, 0]
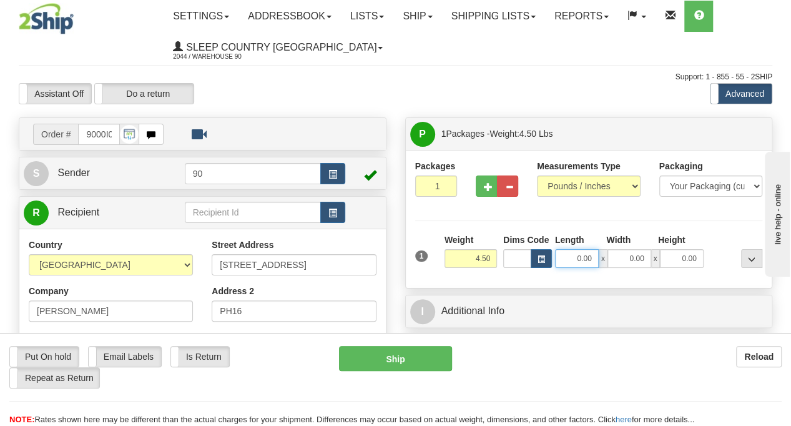
drag, startPoint x: 582, startPoint y: 257, endPoint x: 601, endPoint y: 255, distance: 18.8
click at [601, 255] on div "0.00 x 0.00 x 0.00" at bounding box center [629, 258] width 149 height 19
type input "21.00"
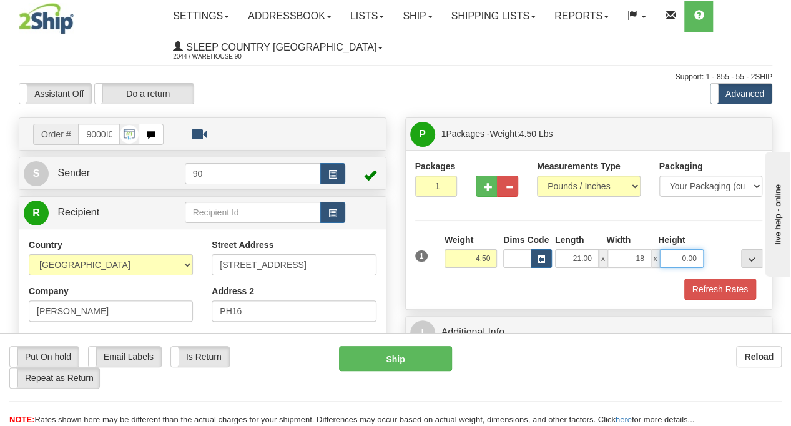
type input "18.00"
type input "8.00"
click at [742, 281] on button "Refresh Rates" at bounding box center [720, 288] width 72 height 21
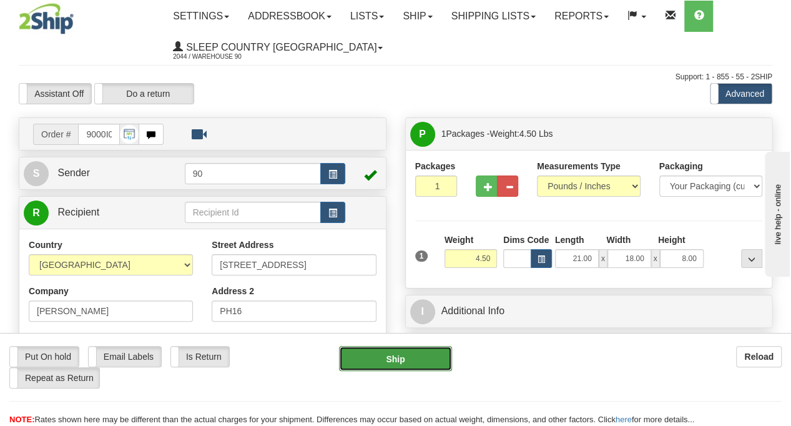
click at [423, 354] on button "Ship" at bounding box center [395, 358] width 113 height 25
type input "1"
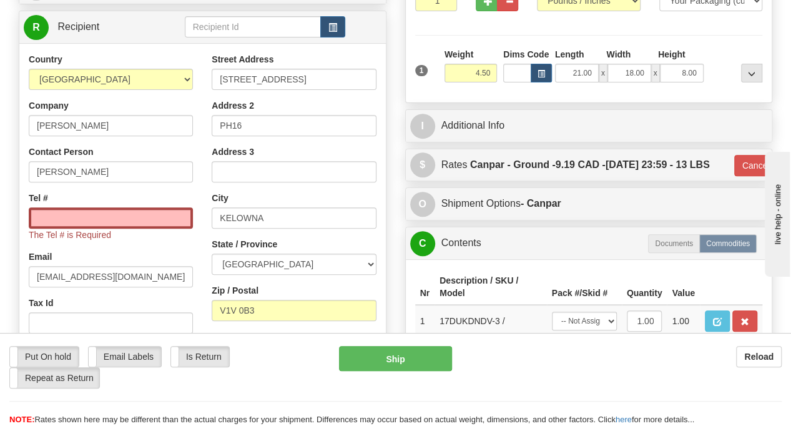
scroll to position [187, 0]
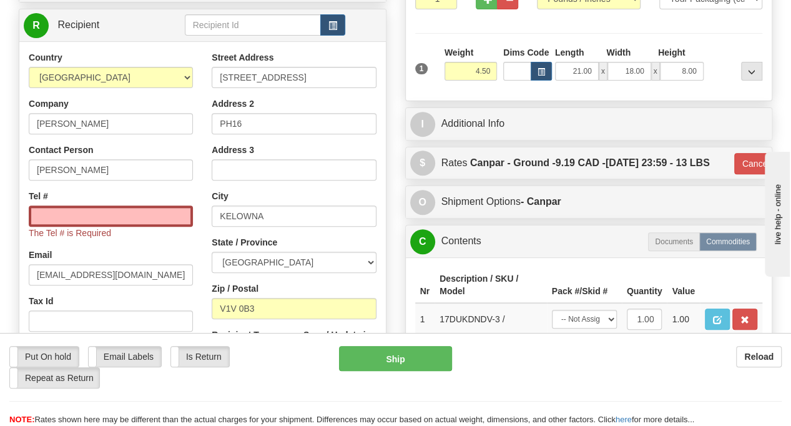
click at [750, 174] on button "Cancel" at bounding box center [756, 163] width 44 height 21
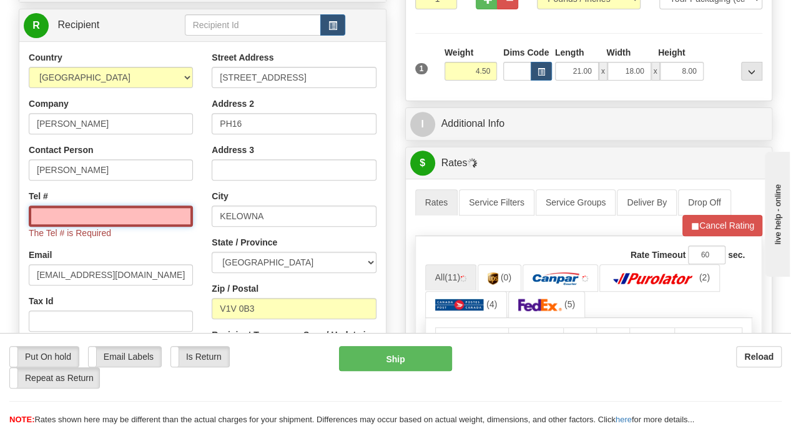
click at [142, 223] on input "Tel #" at bounding box center [111, 215] width 164 height 21
type input "250 491 4487"
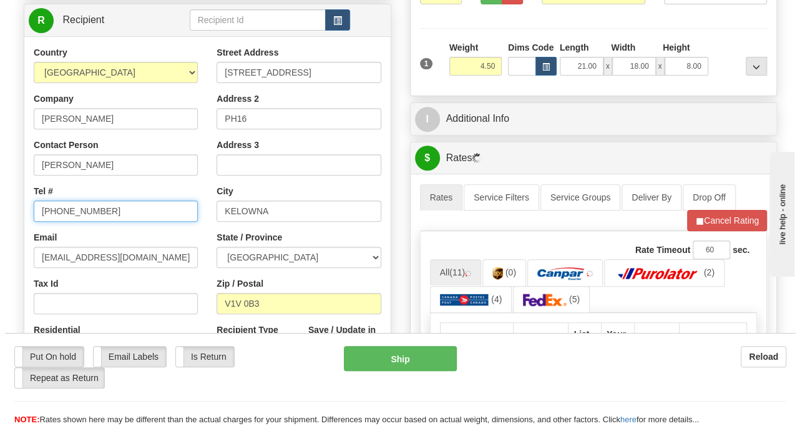
scroll to position [375, 0]
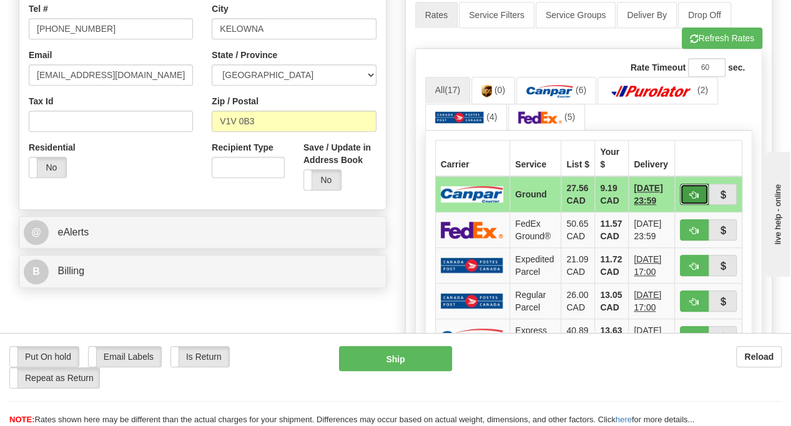
click at [686, 190] on button "button" at bounding box center [694, 194] width 29 height 21
type input "1"
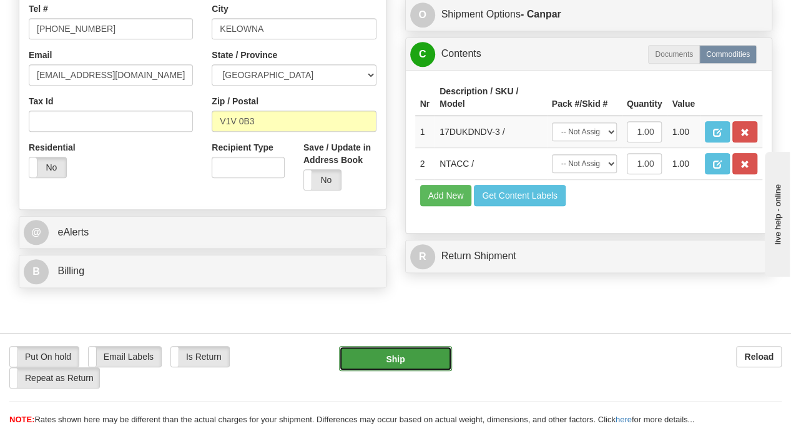
click at [422, 352] on button "Ship" at bounding box center [395, 358] width 113 height 25
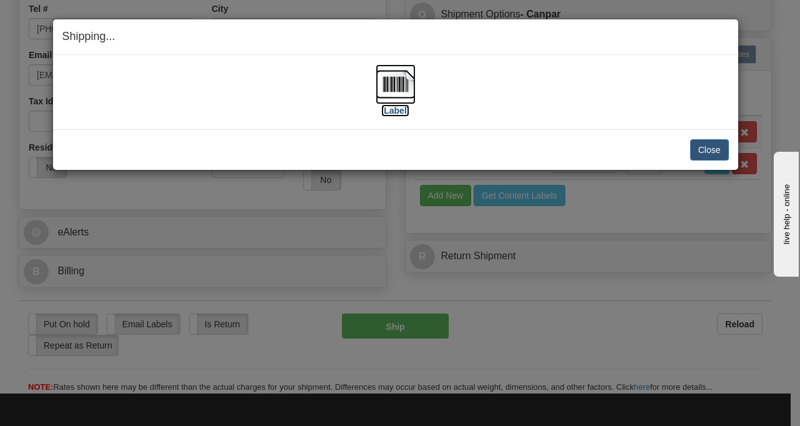
click at [405, 77] on img at bounding box center [396, 84] width 40 height 40
click at [717, 152] on button "Close" at bounding box center [710, 149] width 39 height 21
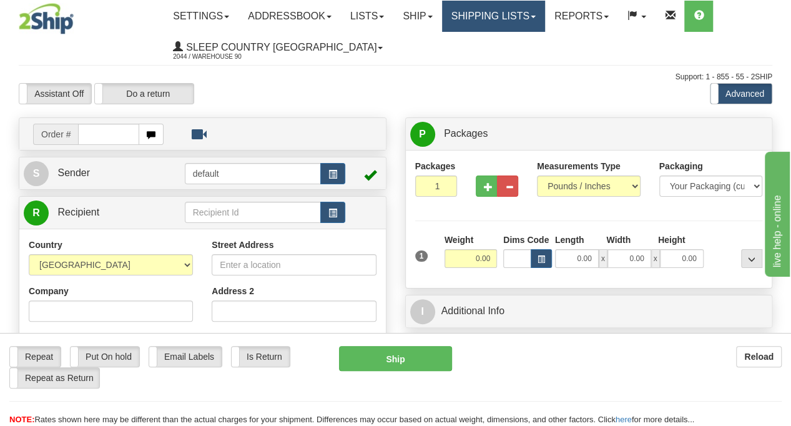
click at [545, 23] on link "Shipping lists" at bounding box center [493, 16] width 103 height 31
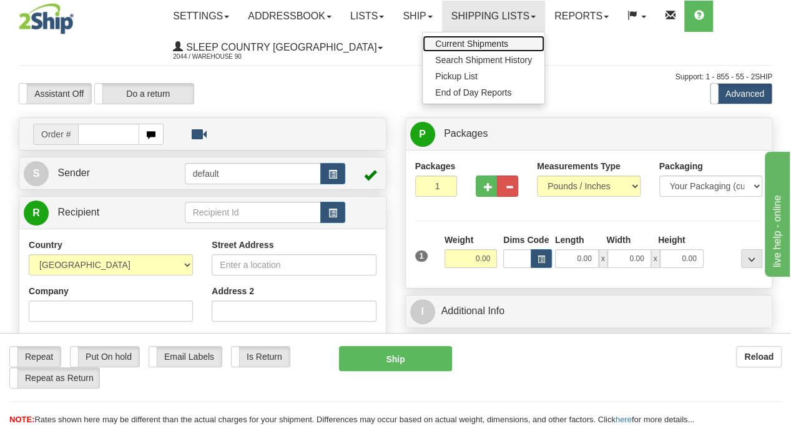
click at [501, 42] on span "Current Shipments" at bounding box center [471, 44] width 73 height 10
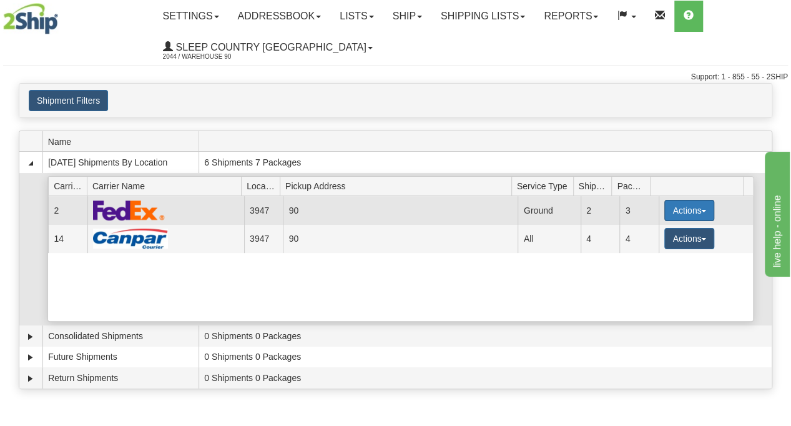
click at [701, 210] on span "button" at bounding box center [703, 211] width 5 height 2
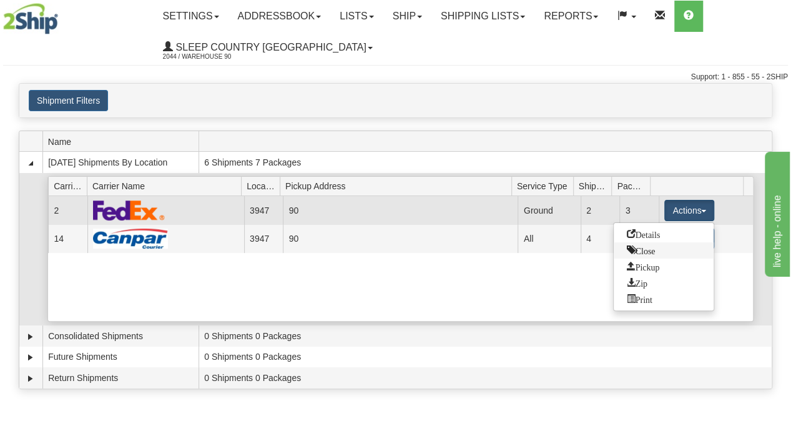
click at [648, 250] on span "Close" at bounding box center [640, 249] width 29 height 9
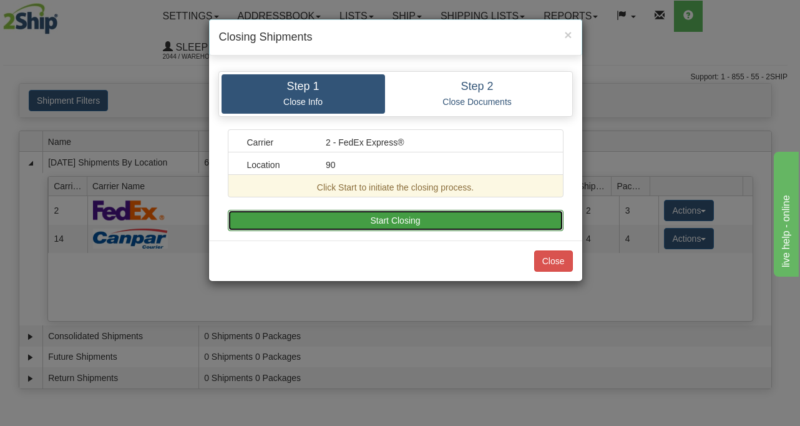
click at [408, 216] on button "Start Closing" at bounding box center [396, 220] width 336 height 21
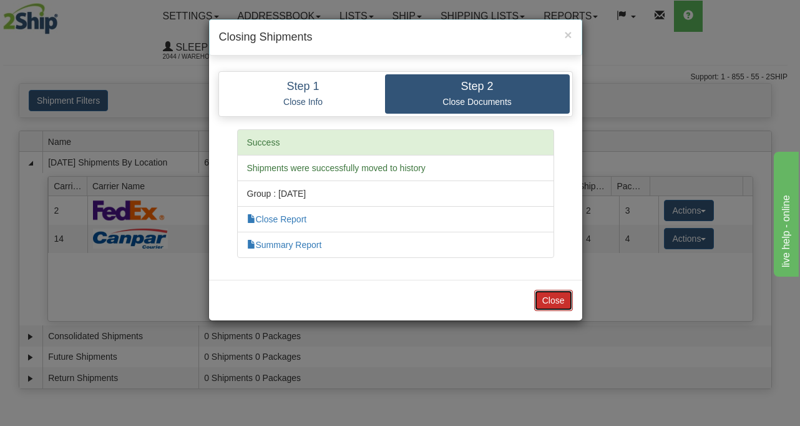
click at [564, 300] on button "Close" at bounding box center [553, 300] width 39 height 21
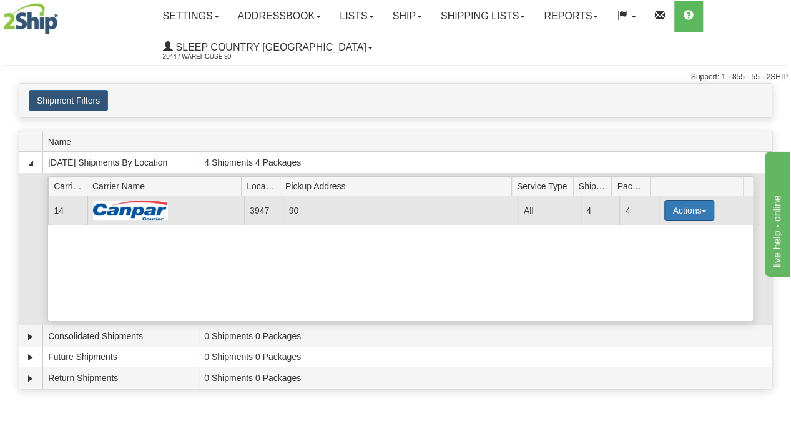
click at [701, 210] on span "button" at bounding box center [703, 211] width 5 height 2
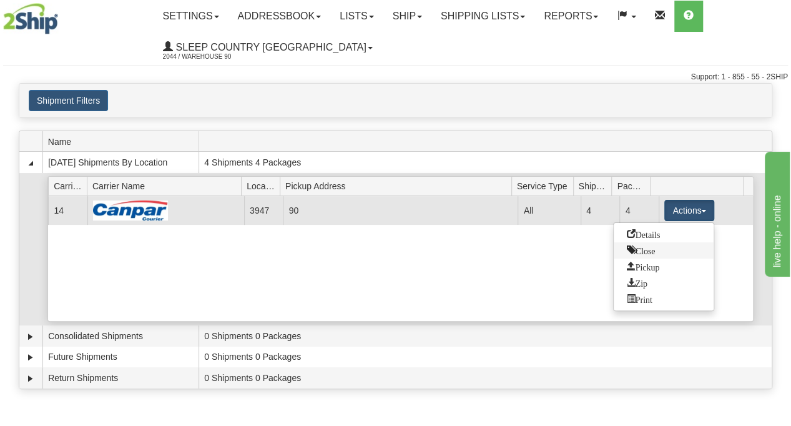
click at [650, 250] on span "Close" at bounding box center [640, 249] width 29 height 9
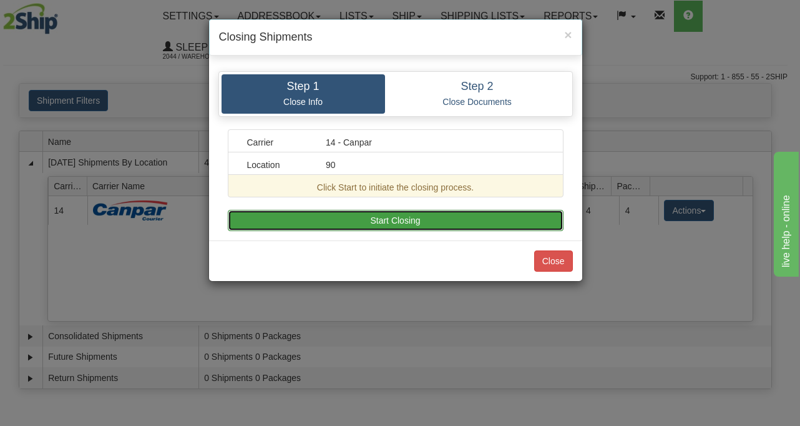
click at [486, 214] on button "Start Closing" at bounding box center [396, 220] width 336 height 21
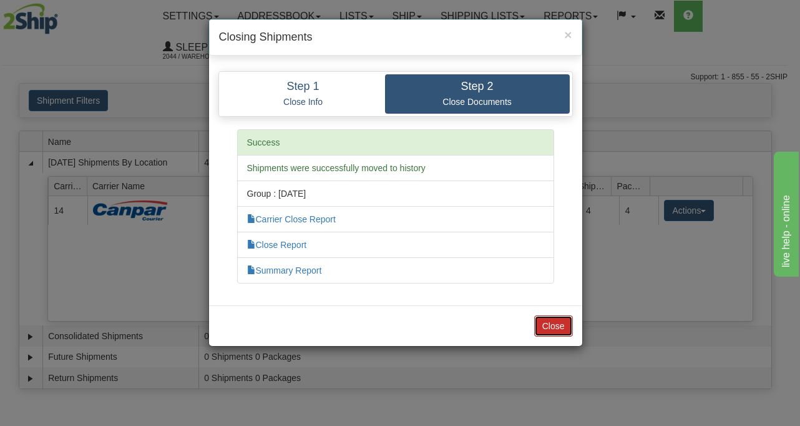
click at [563, 321] on button "Close" at bounding box center [553, 325] width 39 height 21
